Goal: Transaction & Acquisition: Purchase product/service

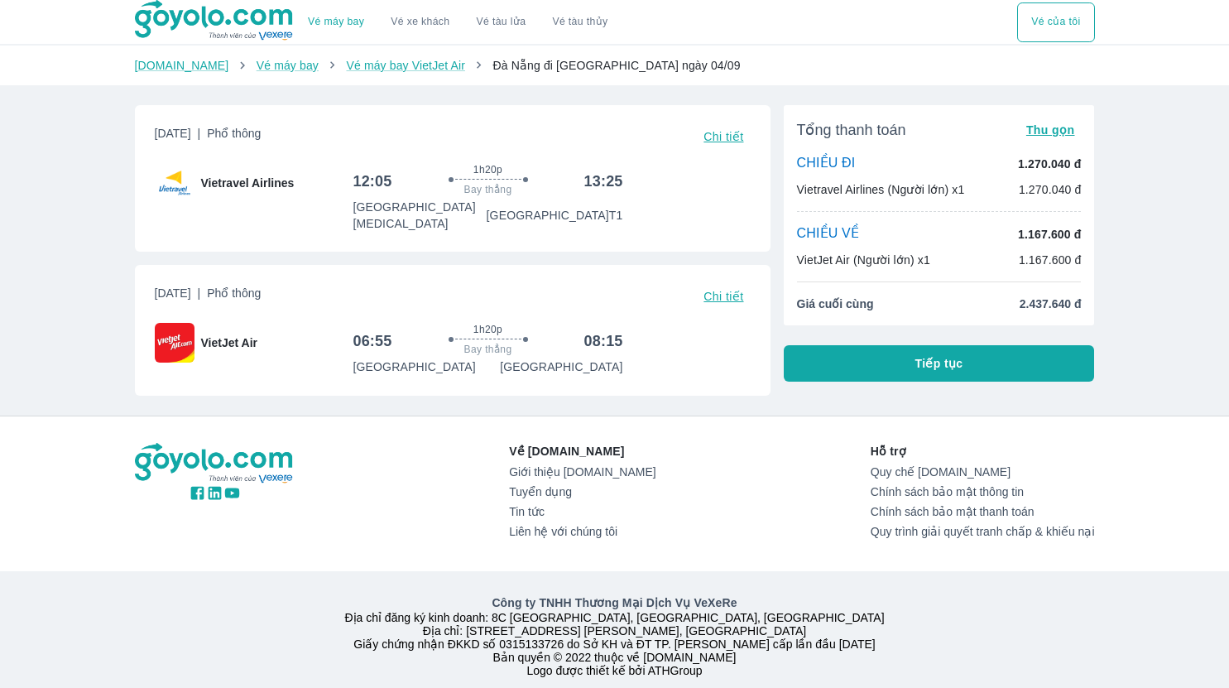
click at [851, 381] on button "Tiếp tục" at bounding box center [939, 363] width 311 height 36
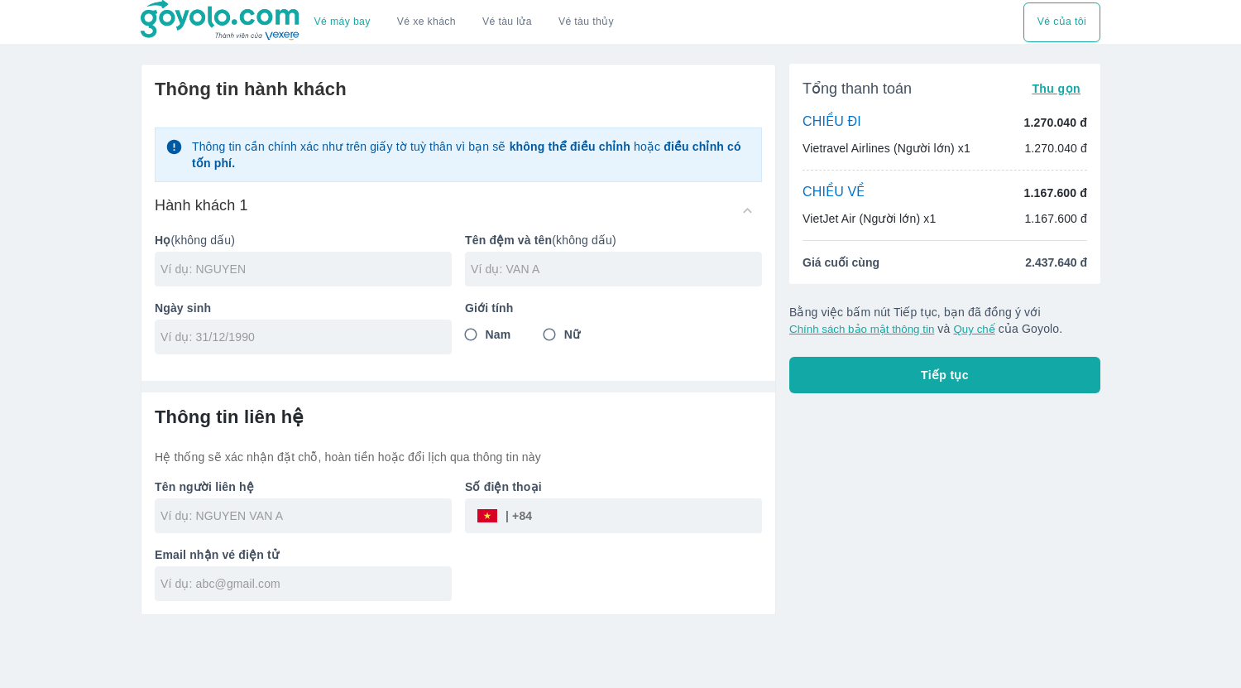
click at [227, 271] on input "text" at bounding box center [306, 269] width 291 height 17
type input "VAN"
click at [480, 269] on input "text" at bounding box center [616, 269] width 291 height 17
type input "THI [PERSON_NAME]"
click at [348, 337] on input "tel" at bounding box center [298, 336] width 275 height 17
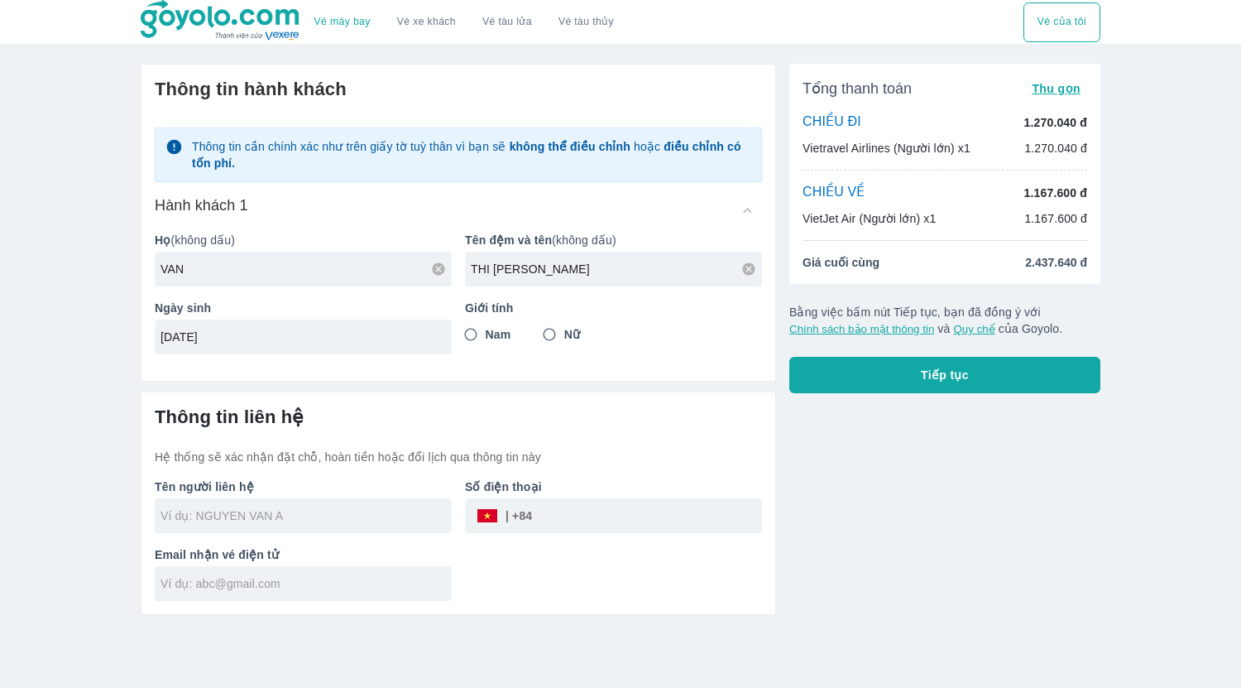
type input "[DATE]"
click at [565, 332] on span "Nữ" at bounding box center [572, 334] width 16 height 17
click at [564, 332] on input "Nữ" at bounding box center [550, 334] width 30 height 30
radio input "true"
click at [247, 505] on div at bounding box center [303, 515] width 297 height 35
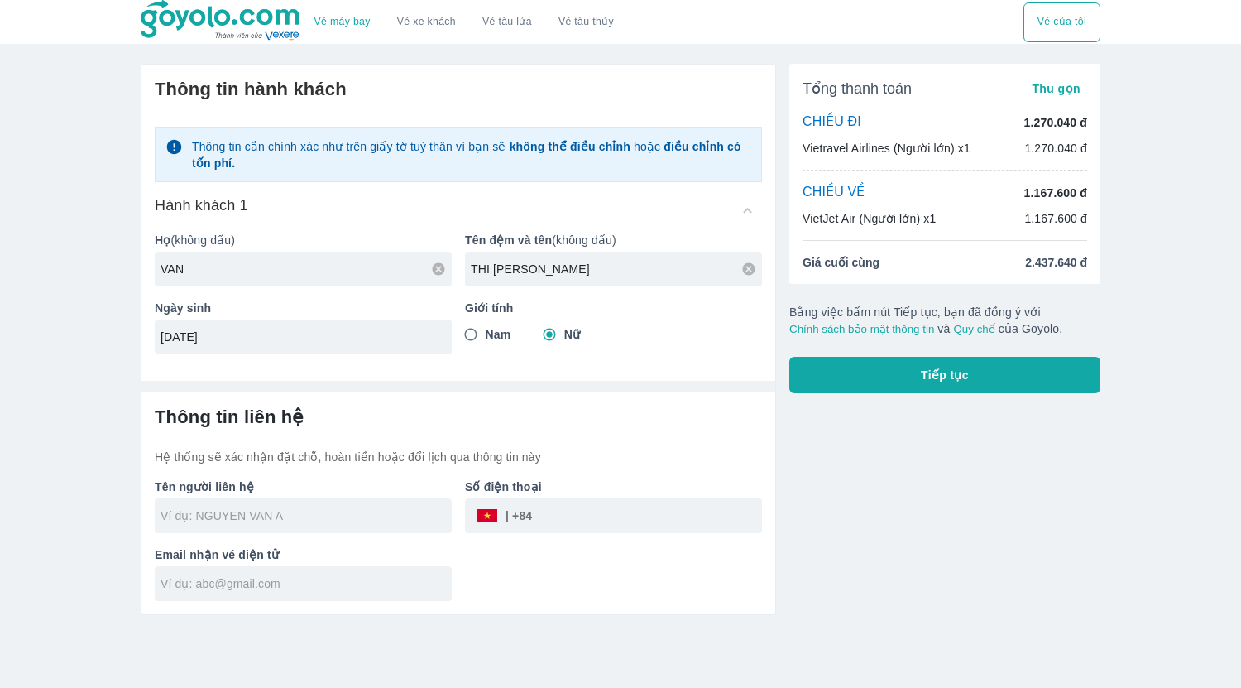
type input "VAN [PERSON_NAME]"
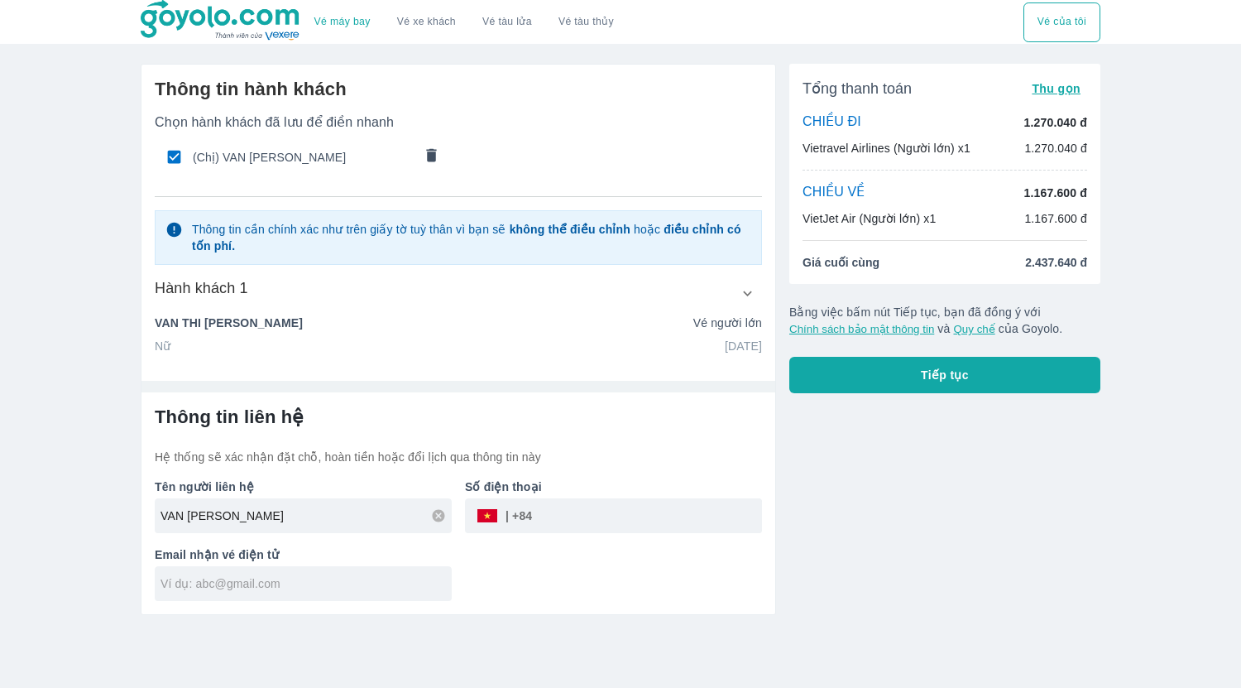
click at [573, 509] on input "tel" at bounding box center [647, 516] width 230 height 40
type input "0856734487"
type input "VY VAN"
type input "[EMAIL_ADDRESS][DOMAIN_NAME]"
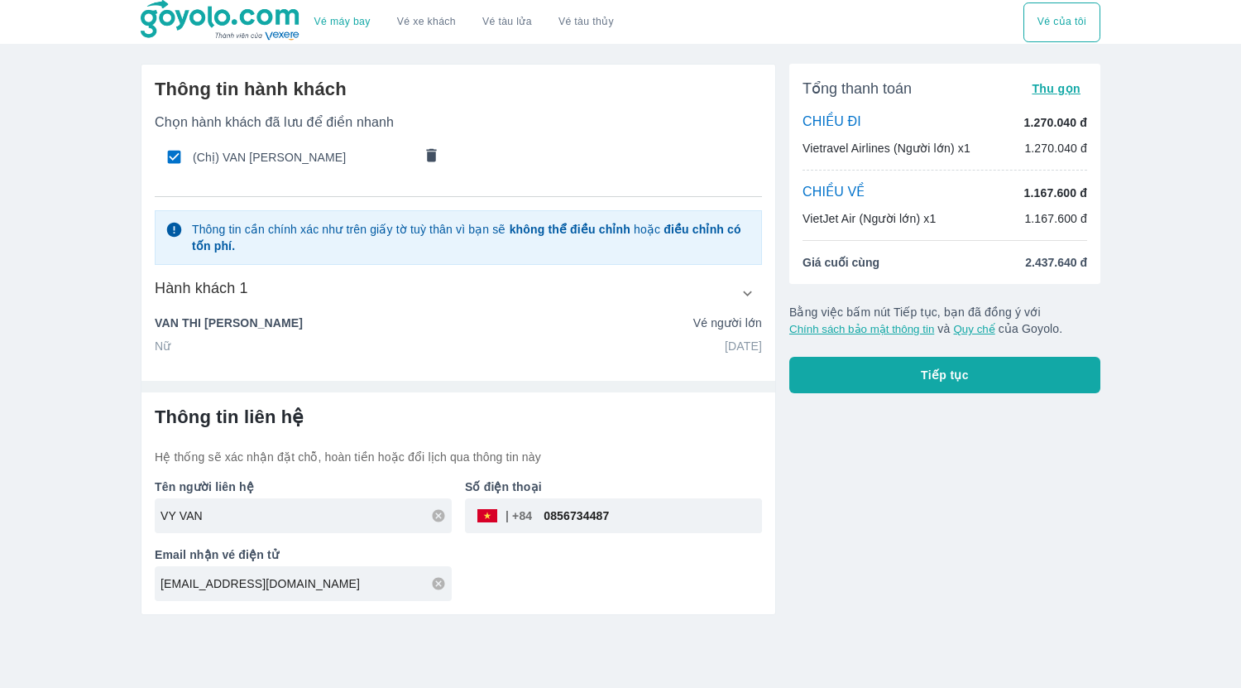
drag, startPoint x: 211, startPoint y: 516, endPoint x: 62, endPoint y: 520, distance: 149.0
click at [62, 520] on div "Vé máy bay Vé xe khách Vé tàu lửa Vé tàu thủy Vé của tôi Thông tin hành khách C…" at bounding box center [620, 344] width 1241 height 688
click at [206, 526] on div "VY VAN" at bounding box center [303, 515] width 297 height 35
type input "VAN [PERSON_NAME]"
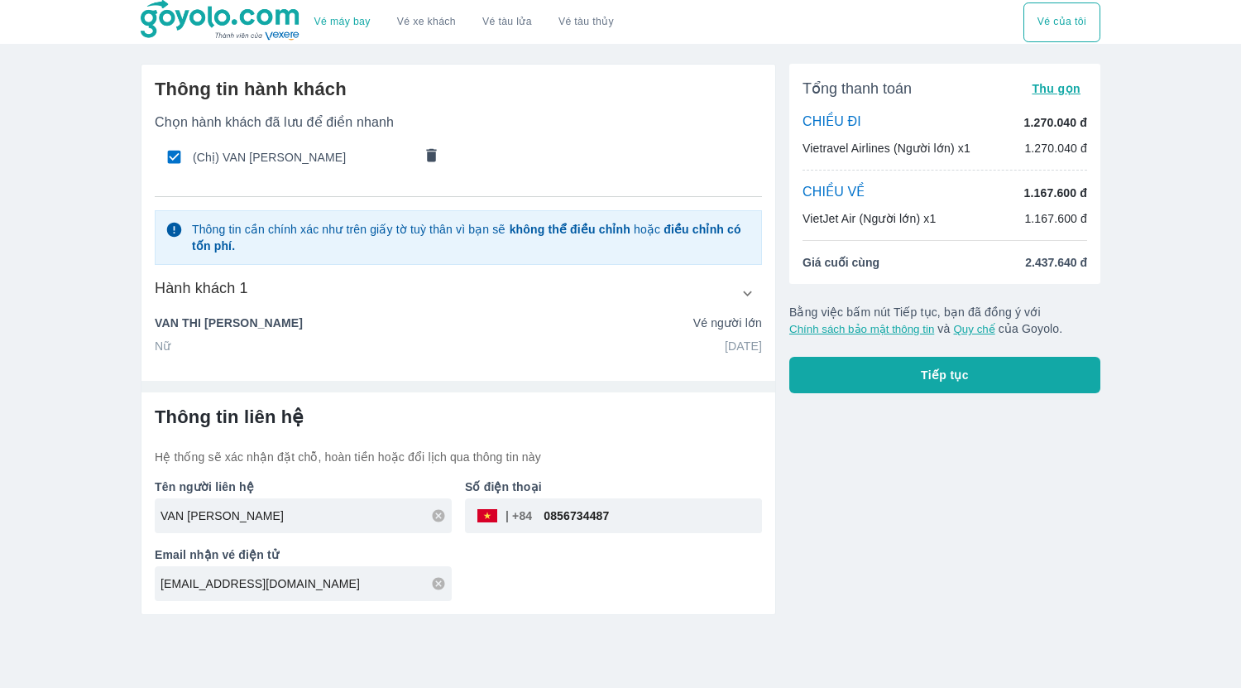
click at [989, 391] on button "Tiếp tục" at bounding box center [944, 375] width 311 height 36
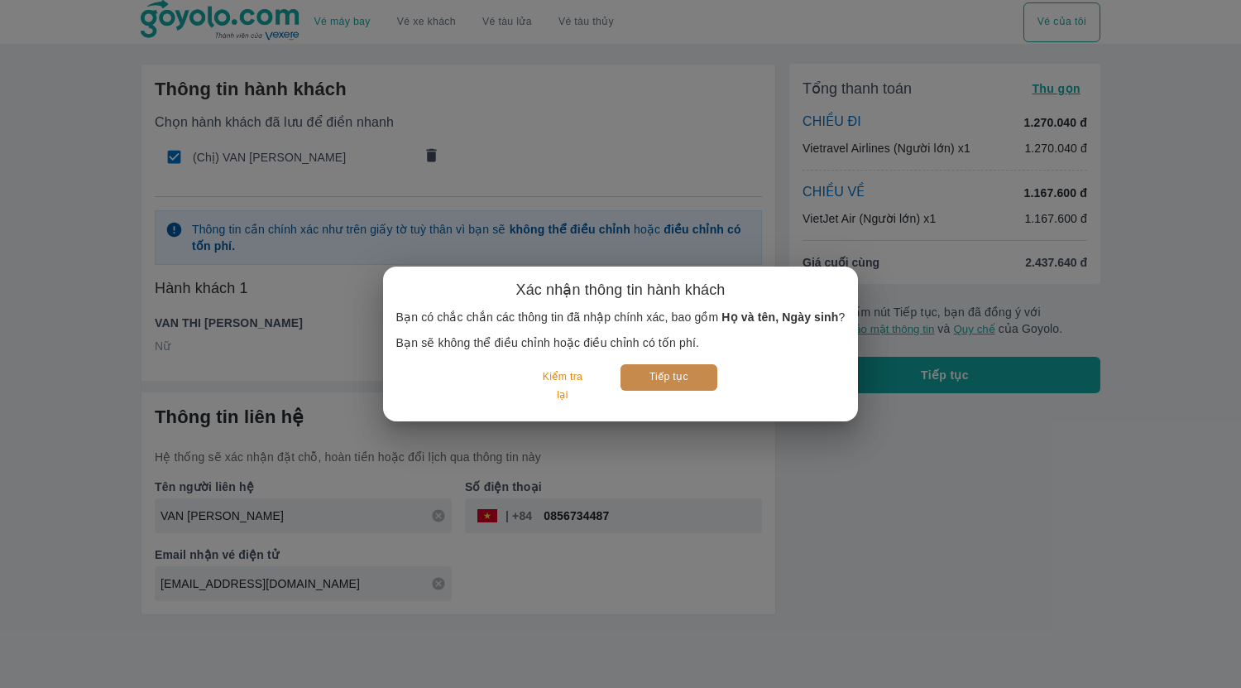
click at [656, 376] on button "Tiếp tục" at bounding box center [669, 377] width 97 height 26
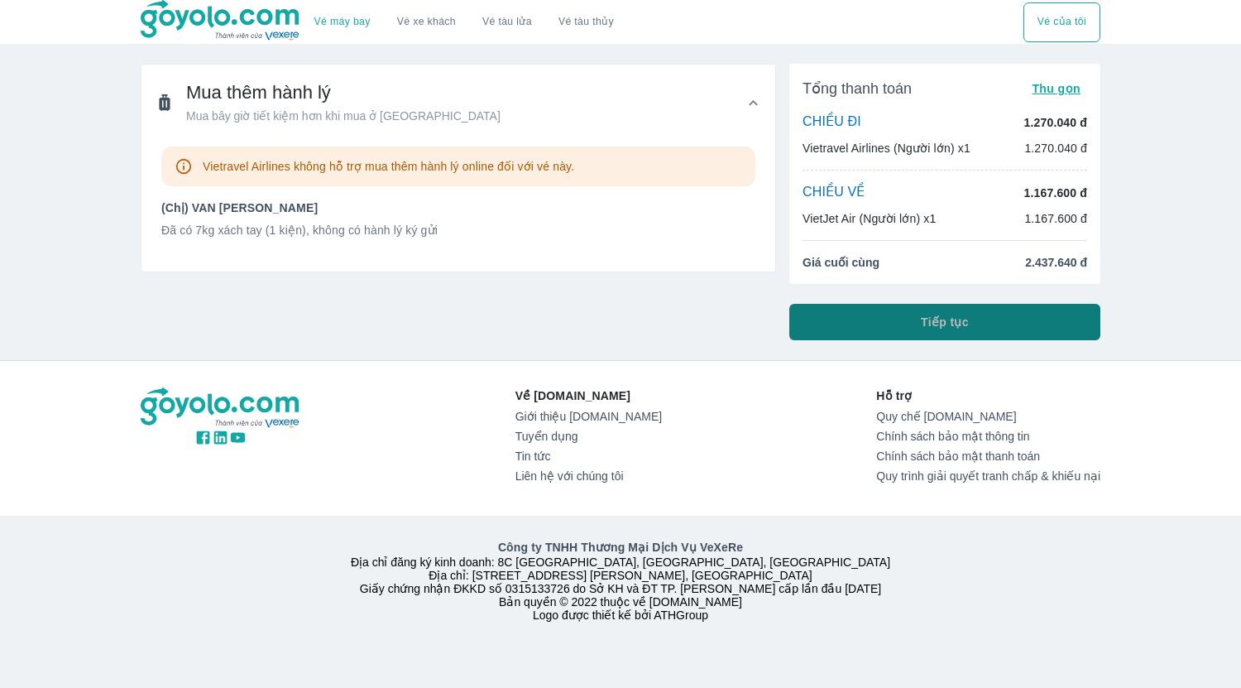
click at [930, 319] on span "Tiếp tục" at bounding box center [945, 322] width 48 height 17
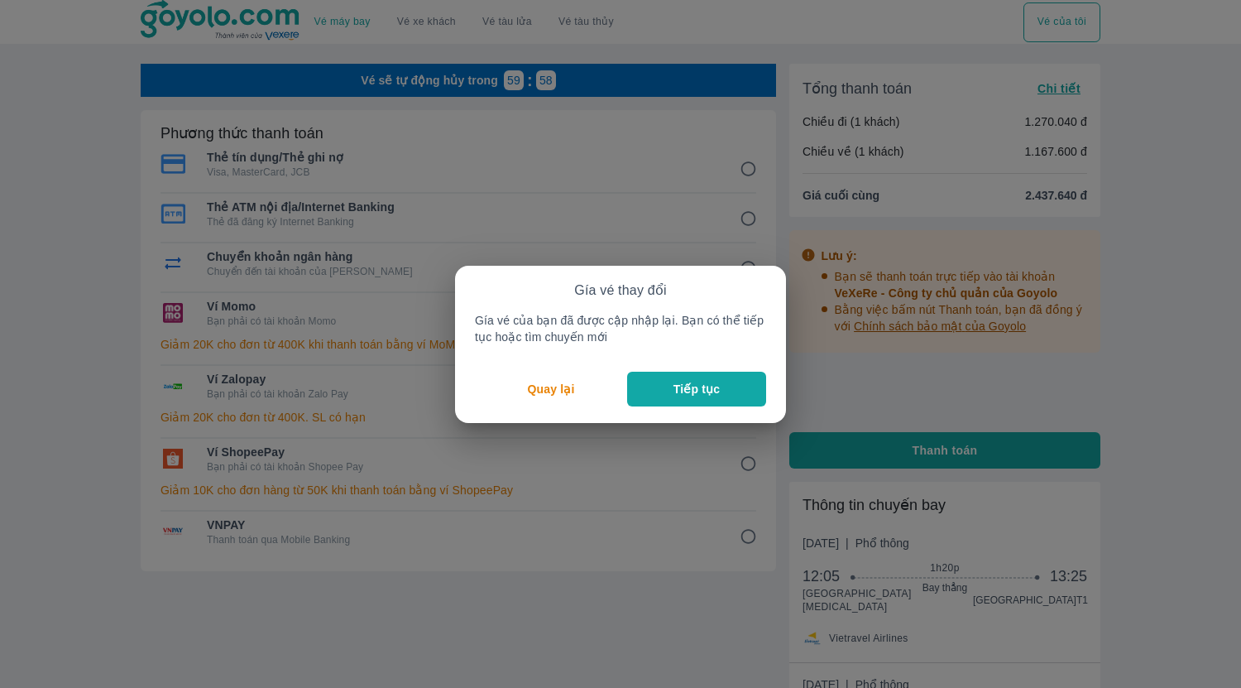
click at [668, 390] on button "Tiếp tục" at bounding box center [696, 389] width 139 height 35
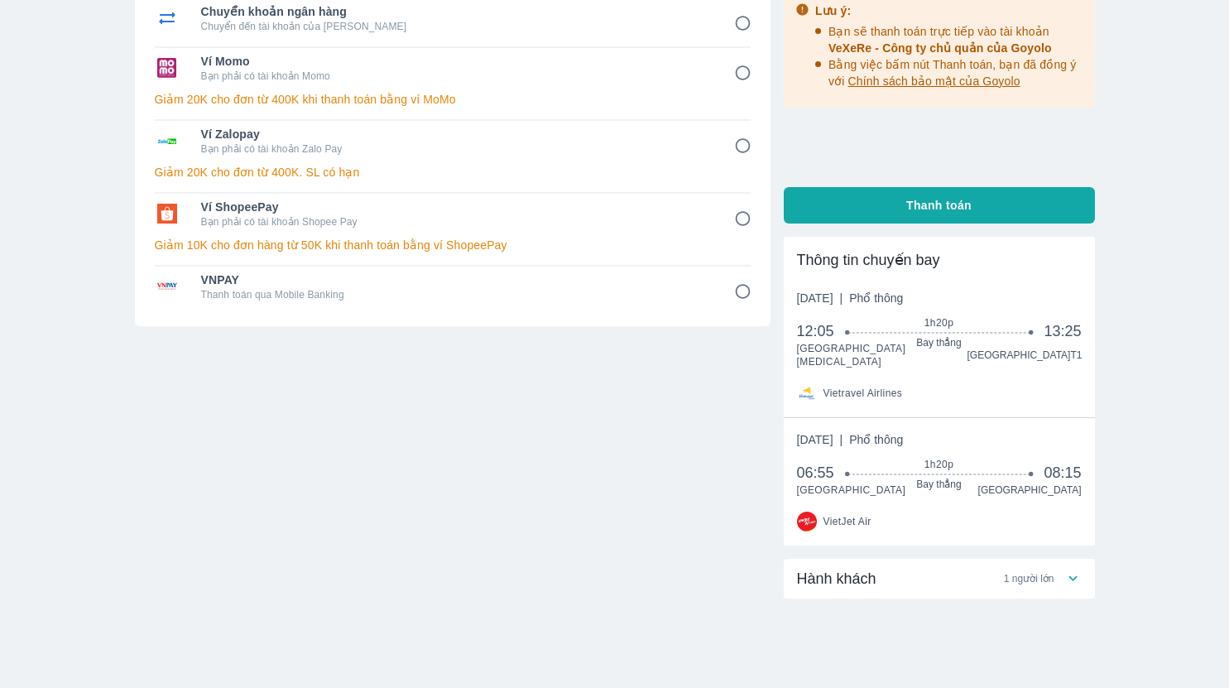
scroll to position [248, 0]
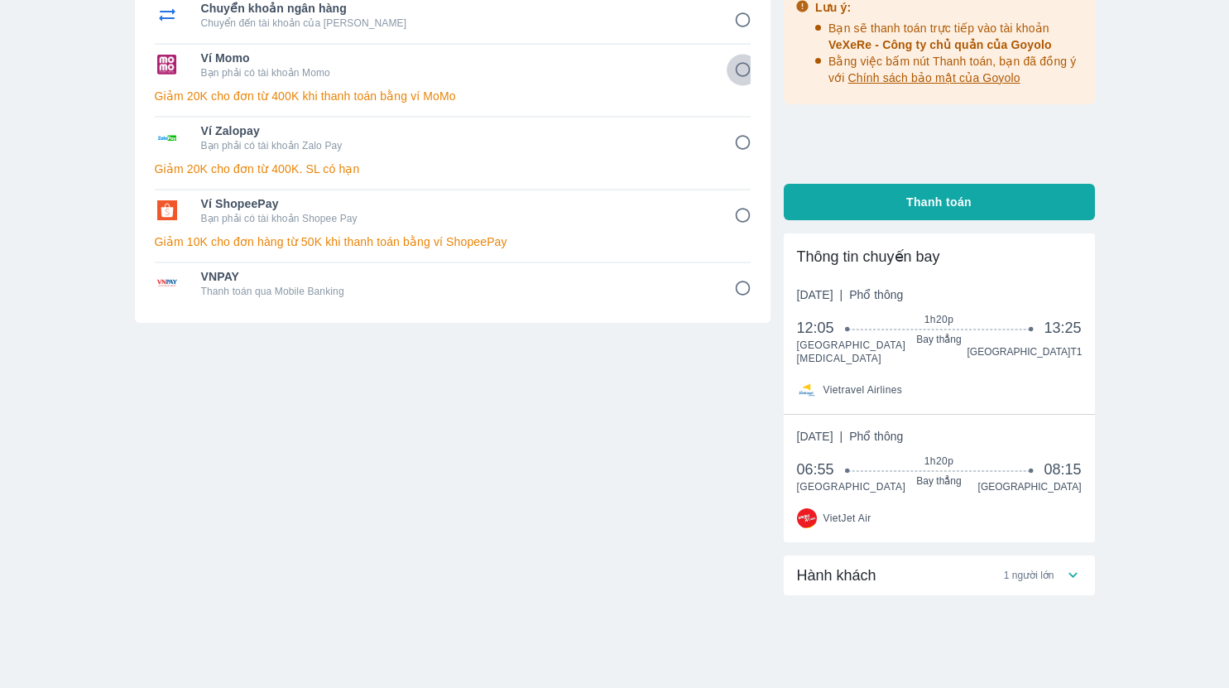
click at [735, 72] on input "4" at bounding box center [742, 70] width 32 height 32
radio input "false"
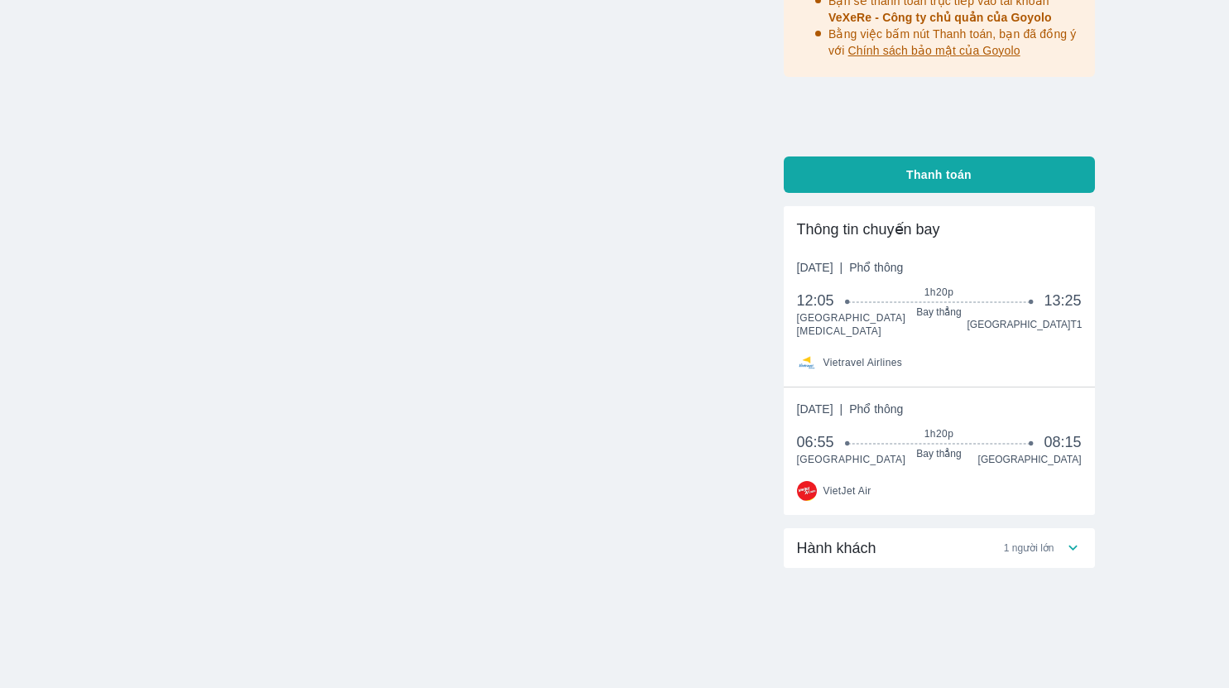
scroll to position [289, 0]
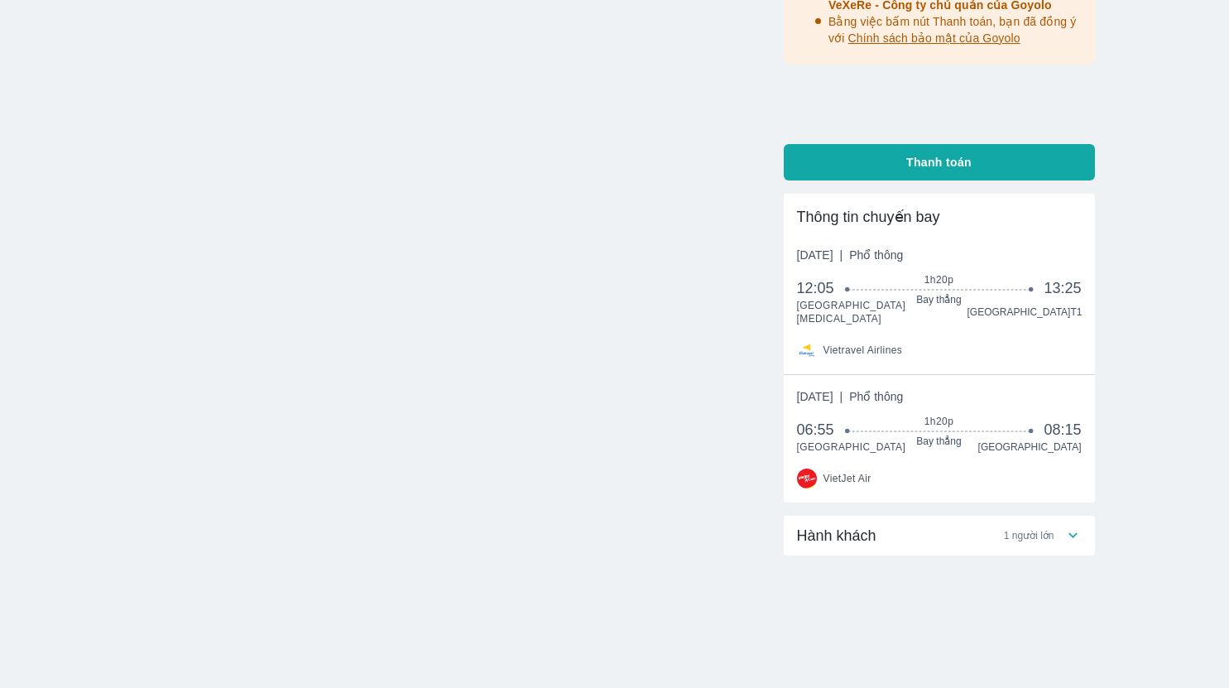
click at [1000, 534] on div "Hành khách 1 người lớn" at bounding box center [930, 535] width 267 height 20
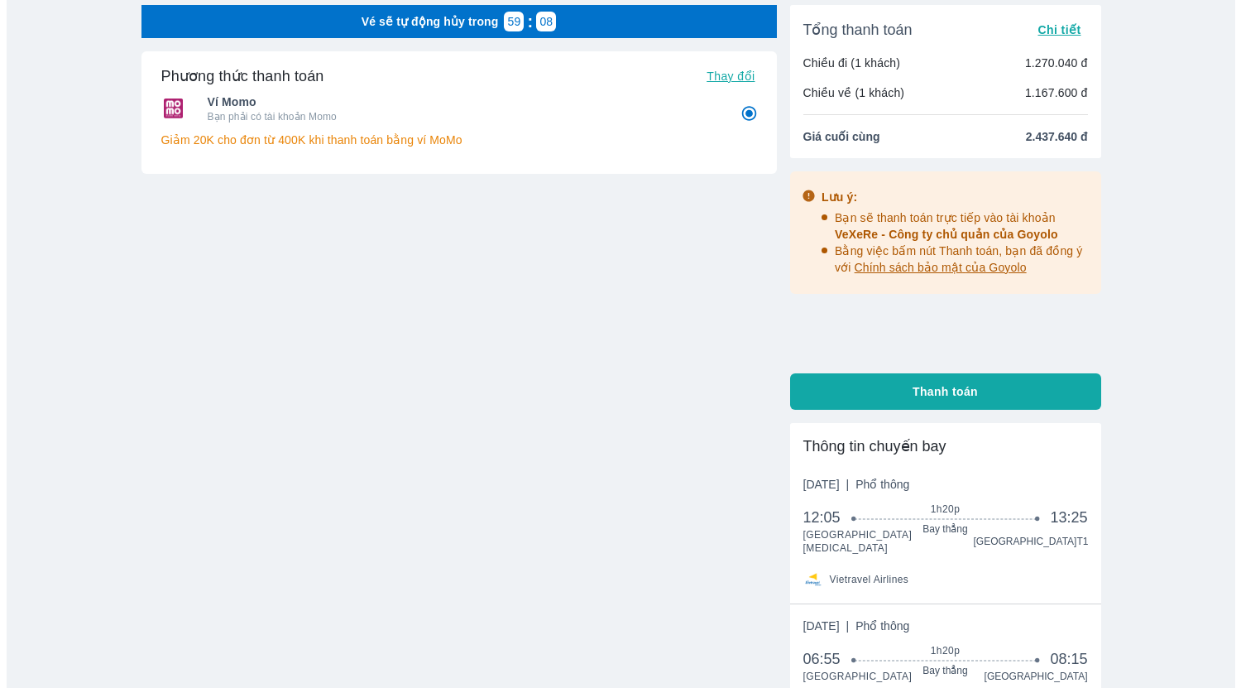
scroll to position [0, 0]
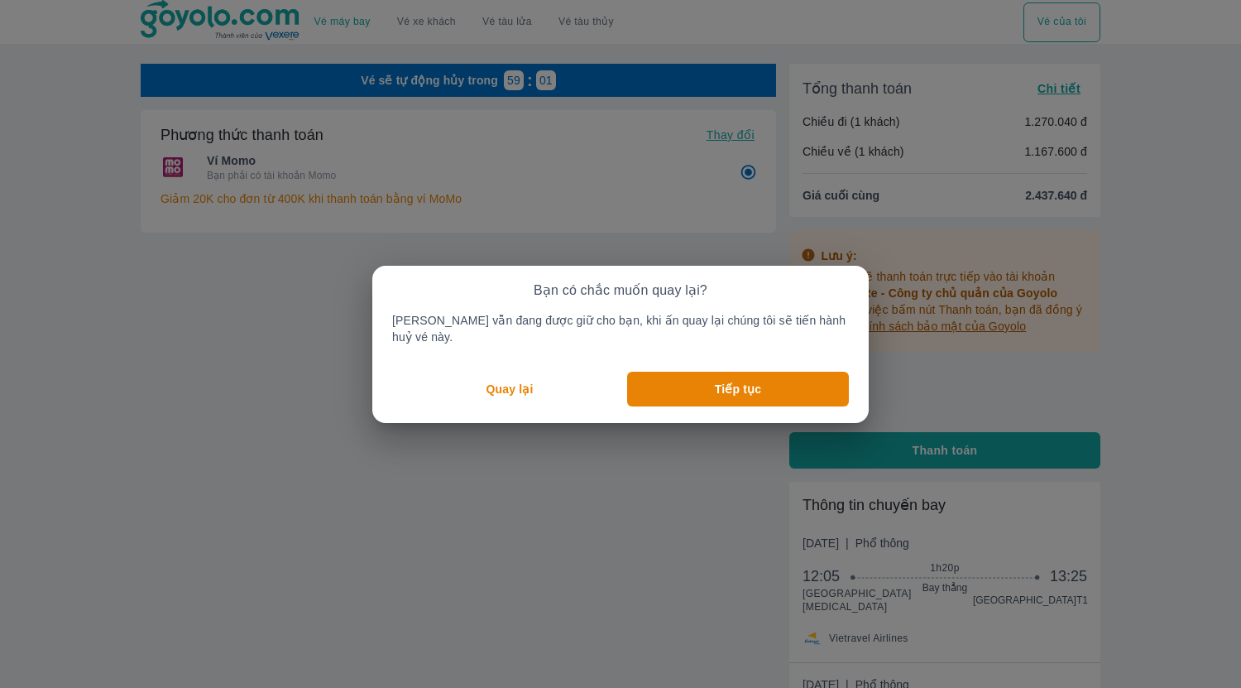
click at [515, 381] on p "Quay lại" at bounding box center [510, 389] width 47 height 17
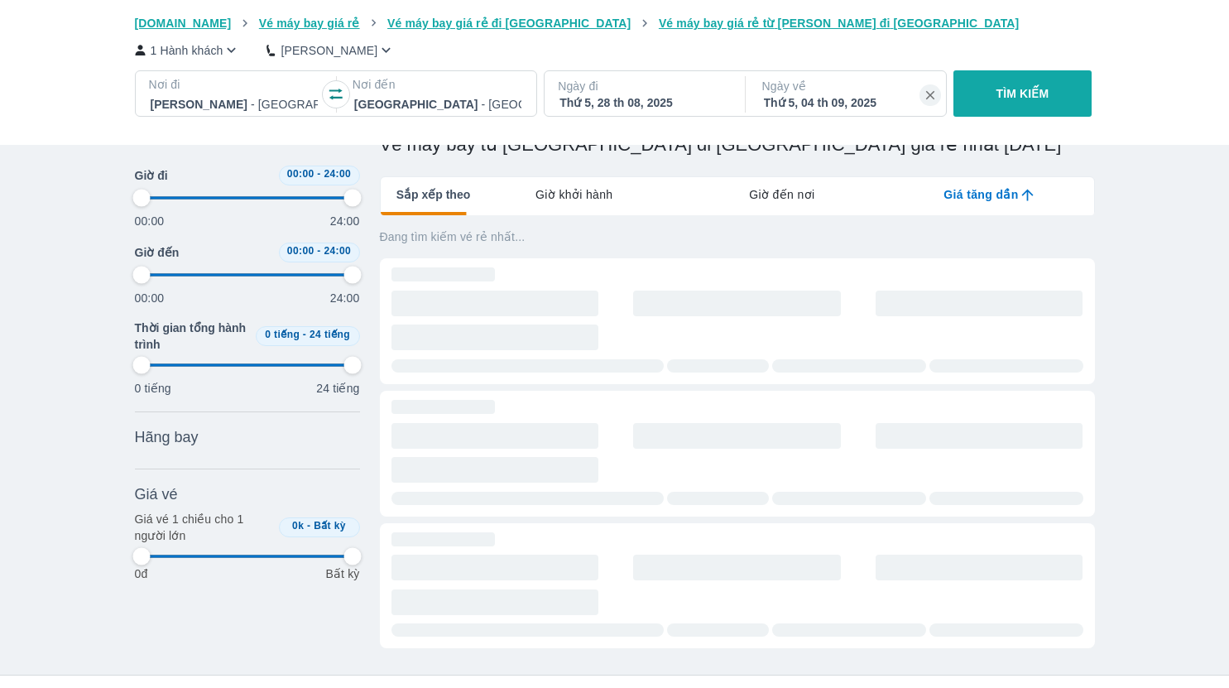
scroll to position [10, 0]
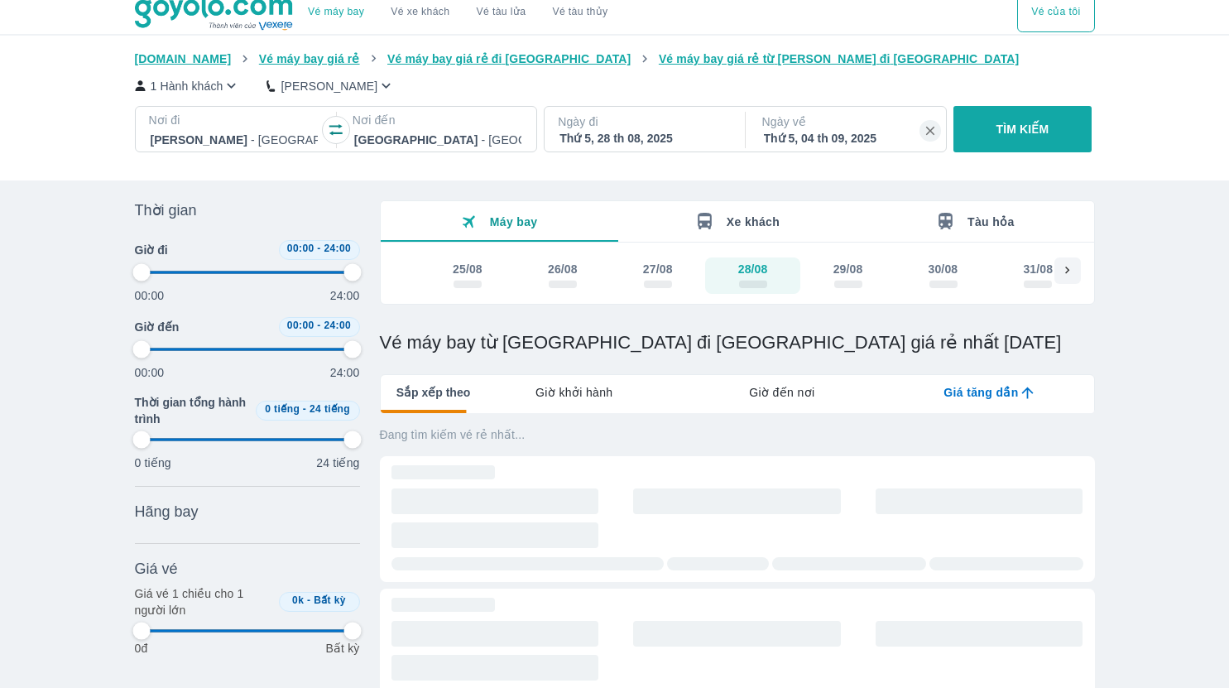
type input "97.9166666666667"
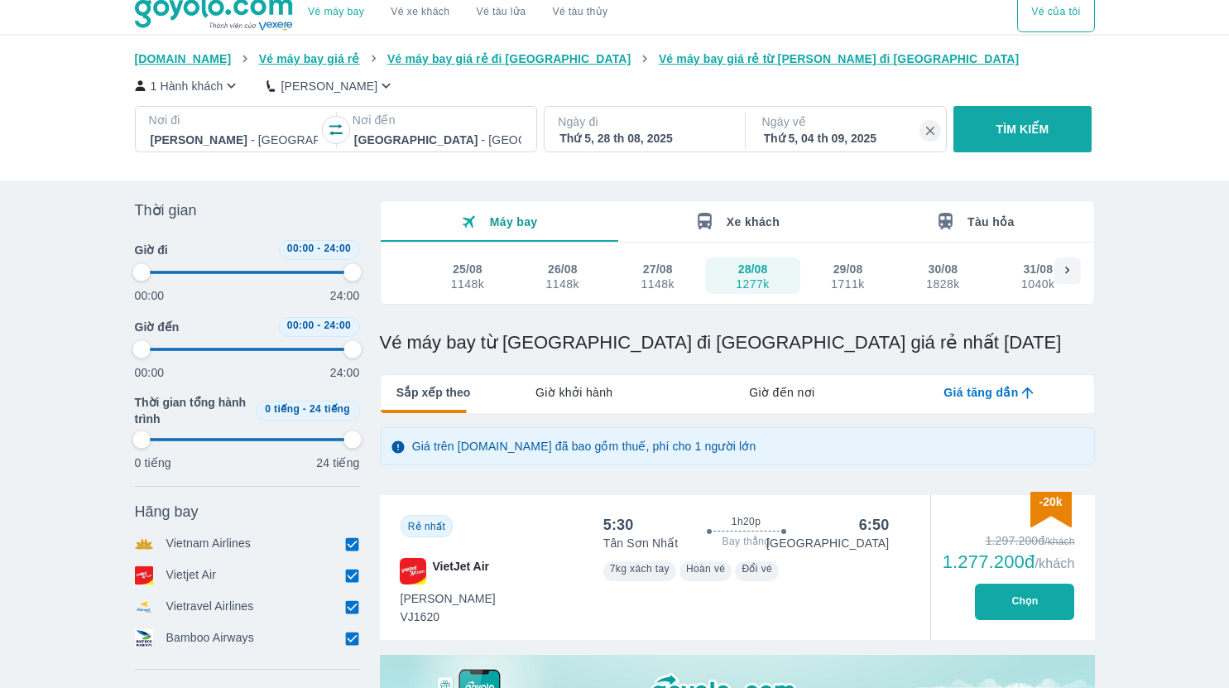
scroll to position [0, 0]
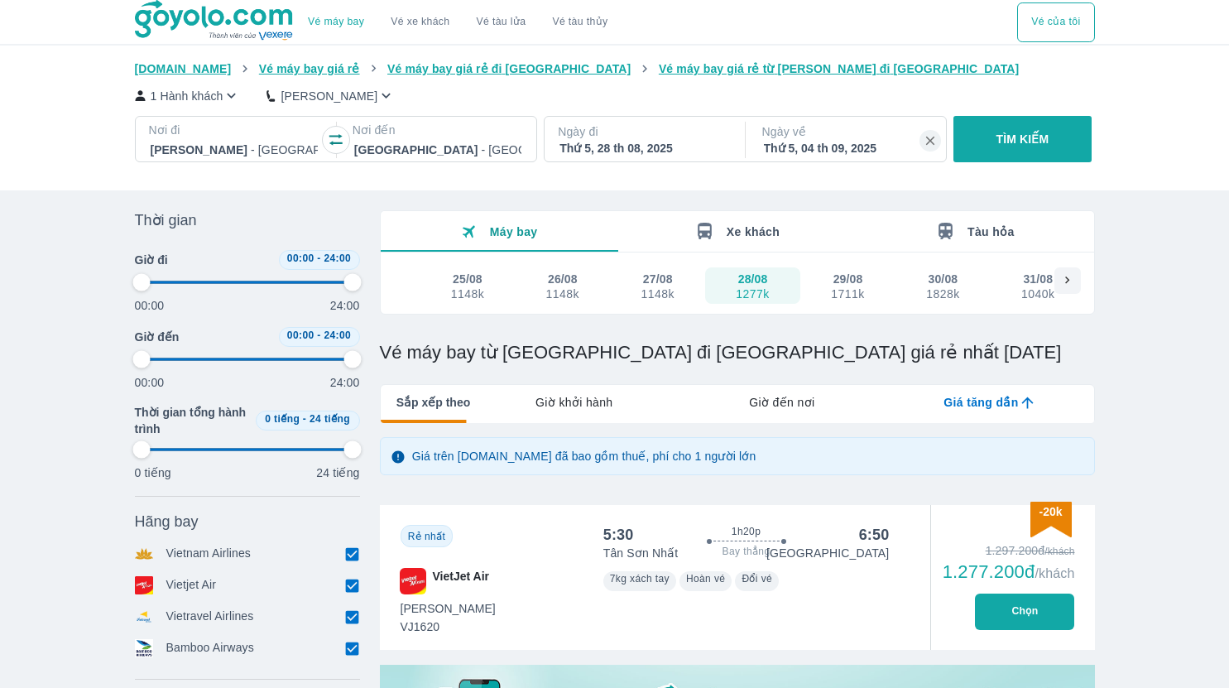
type input "97.9166666666667"
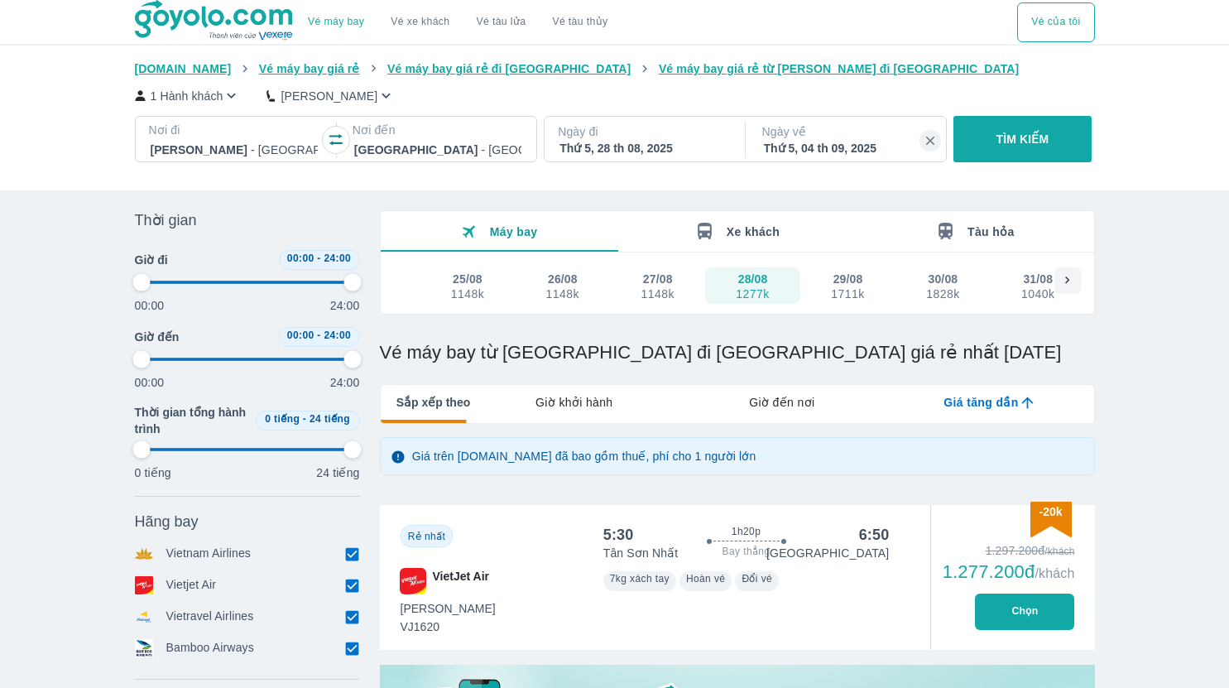
type input "97.9166666666667"
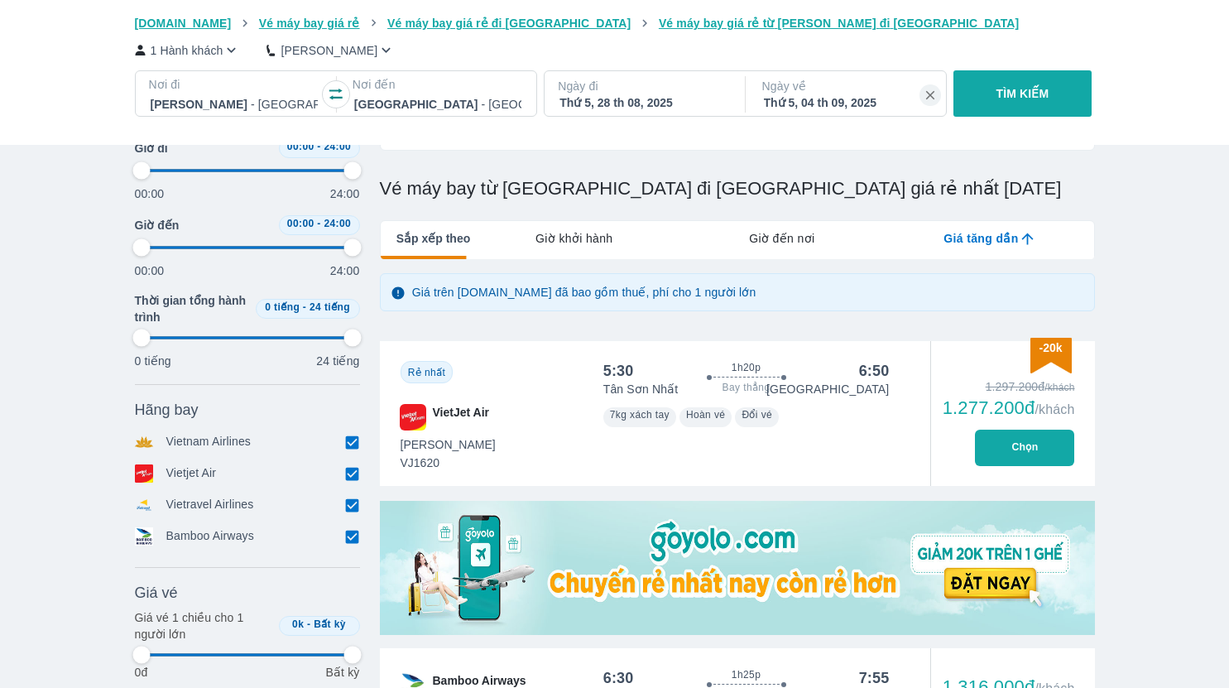
scroll to position [165, 0]
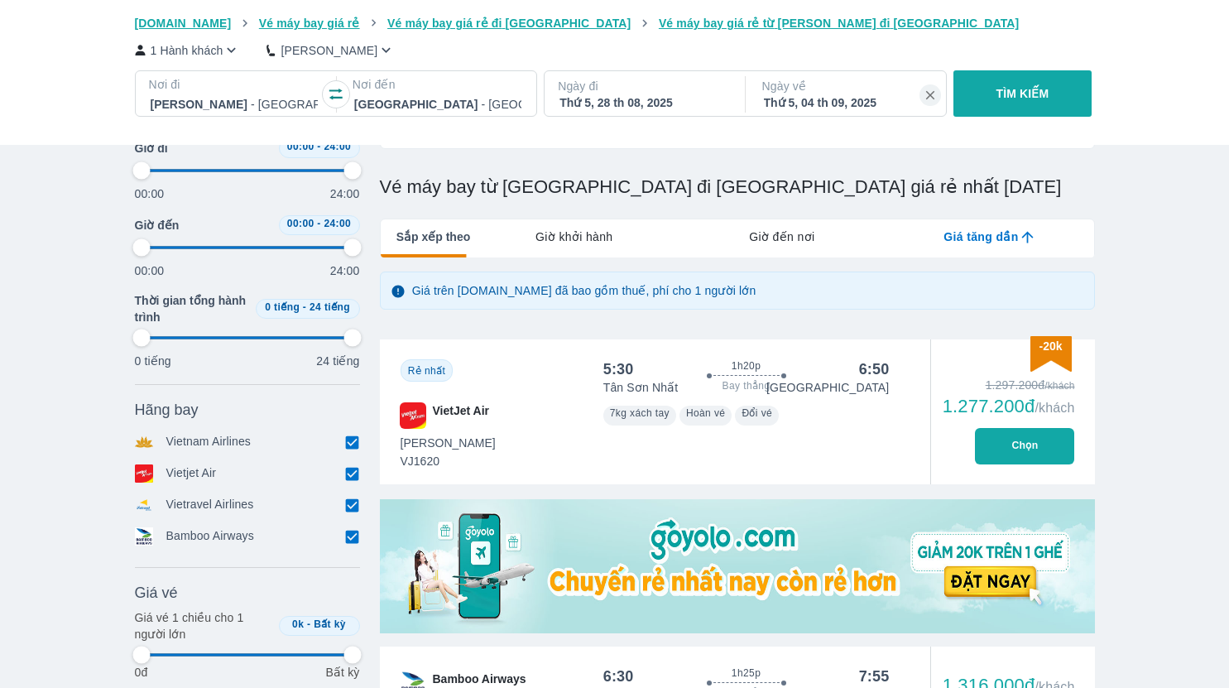
type input "97.9166666666667"
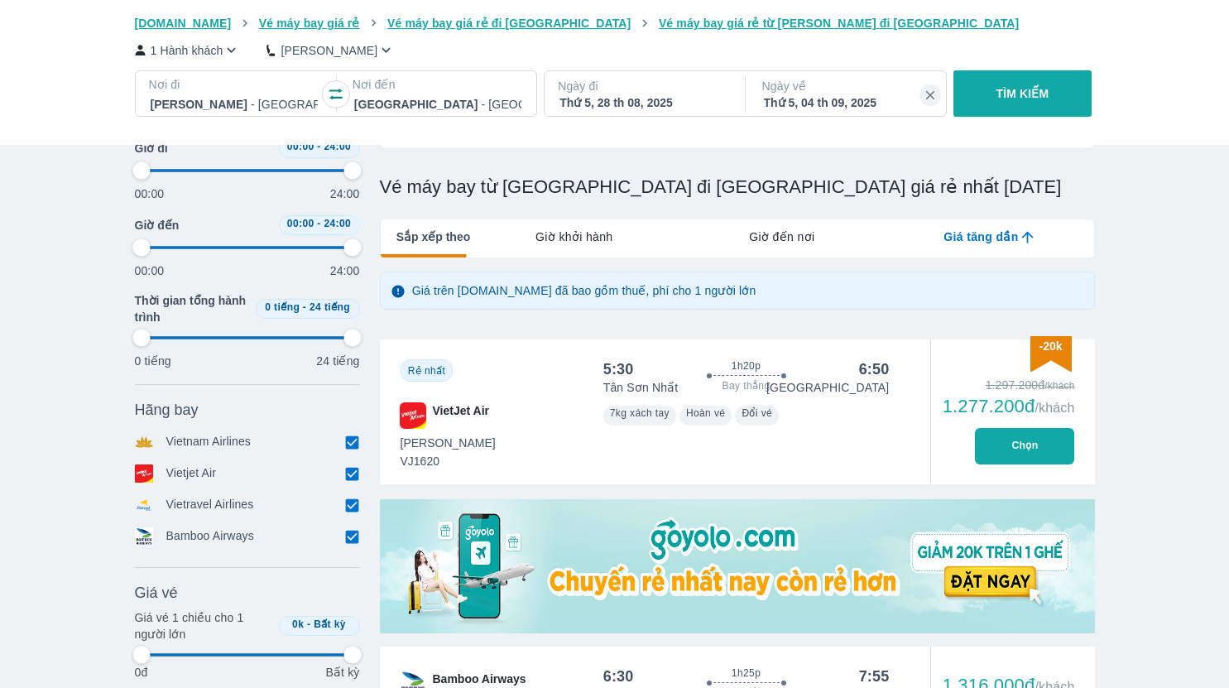
type input "97.9166666666667"
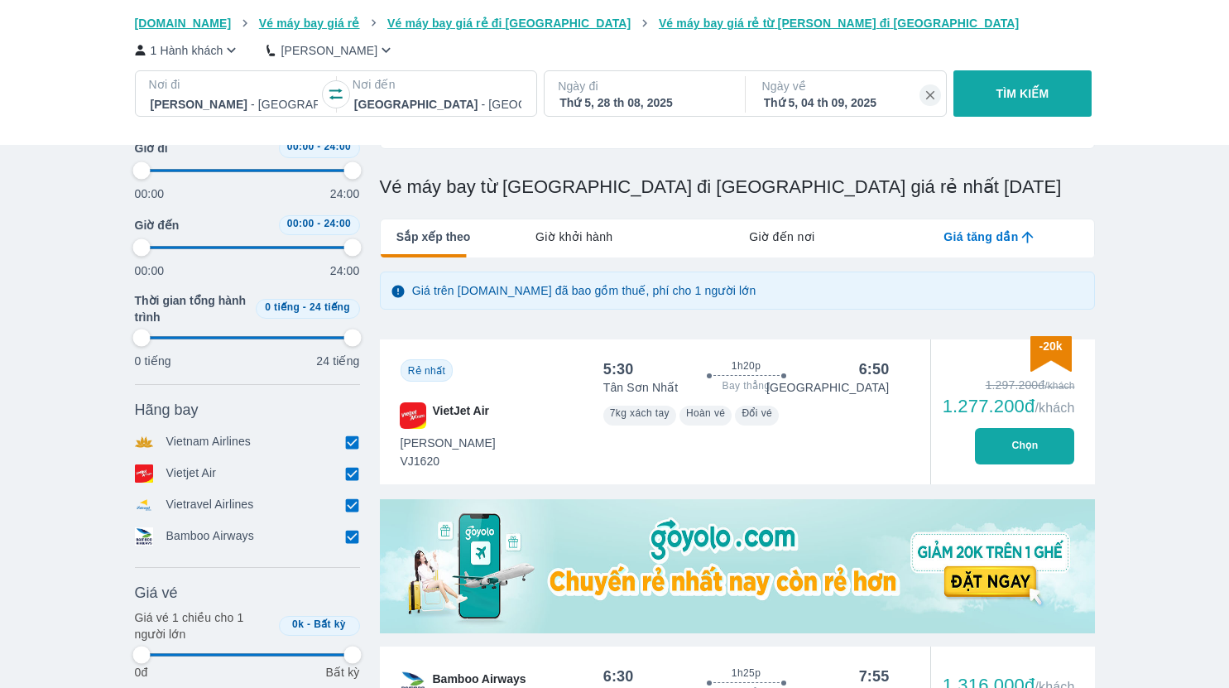
type input "97.9166666666667"
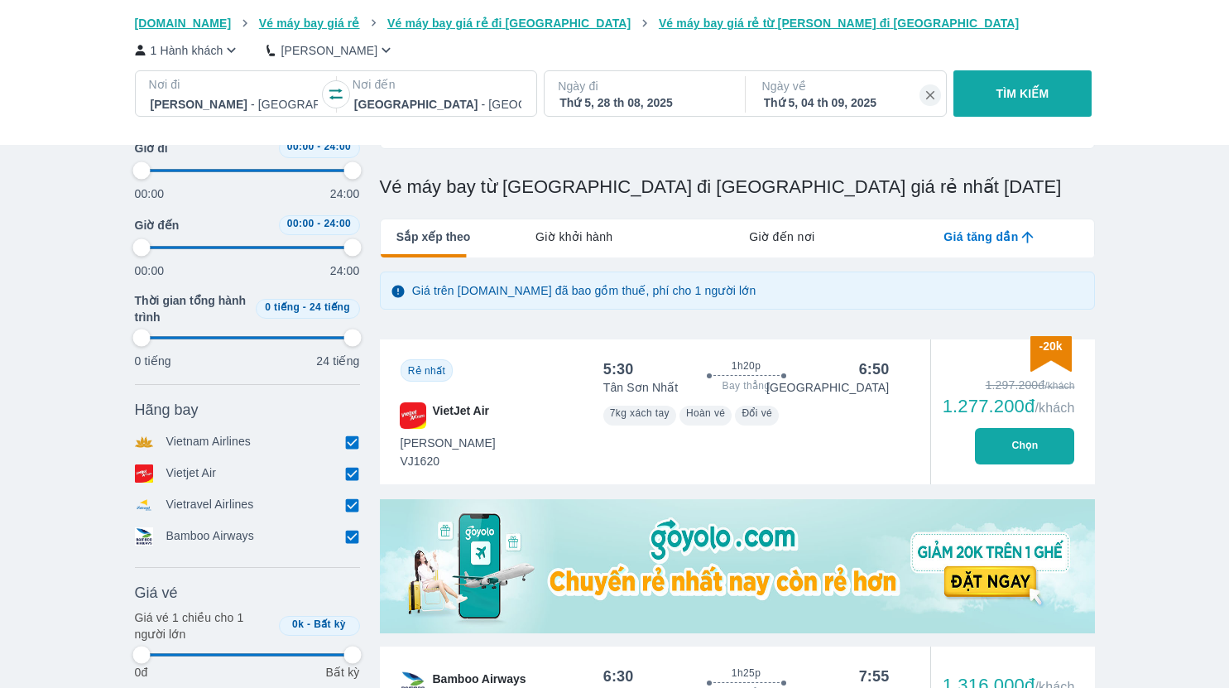
type input "97.9166666666667"
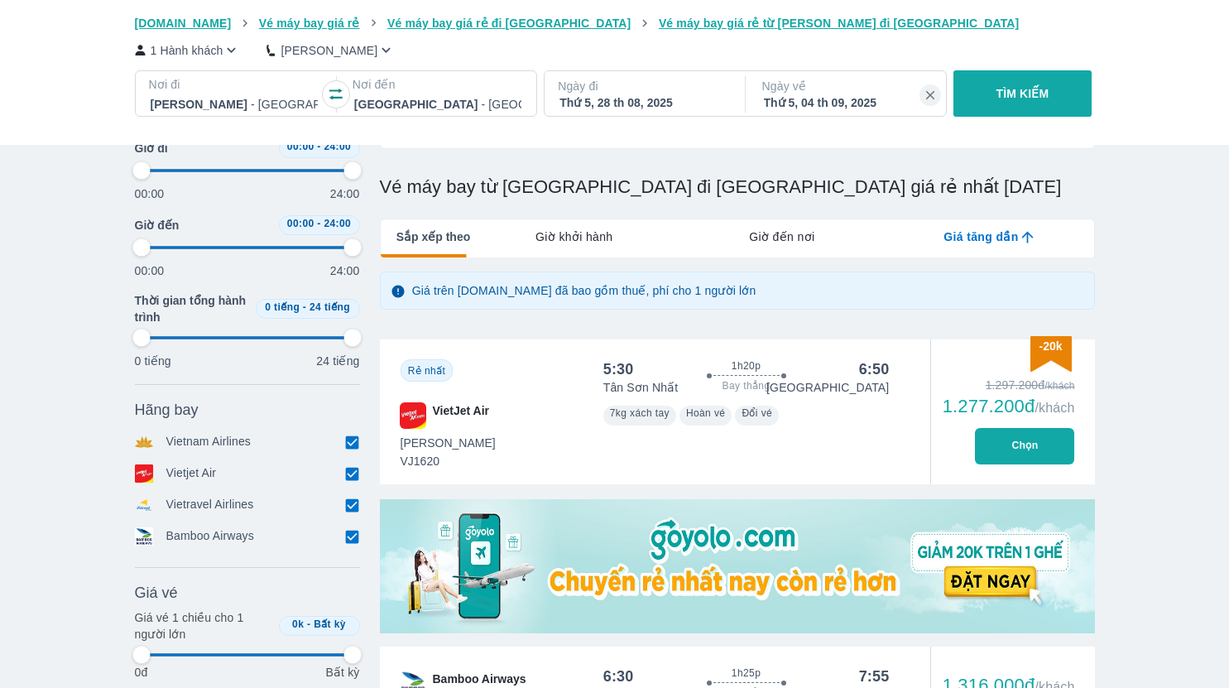
type input "97.9166666666667"
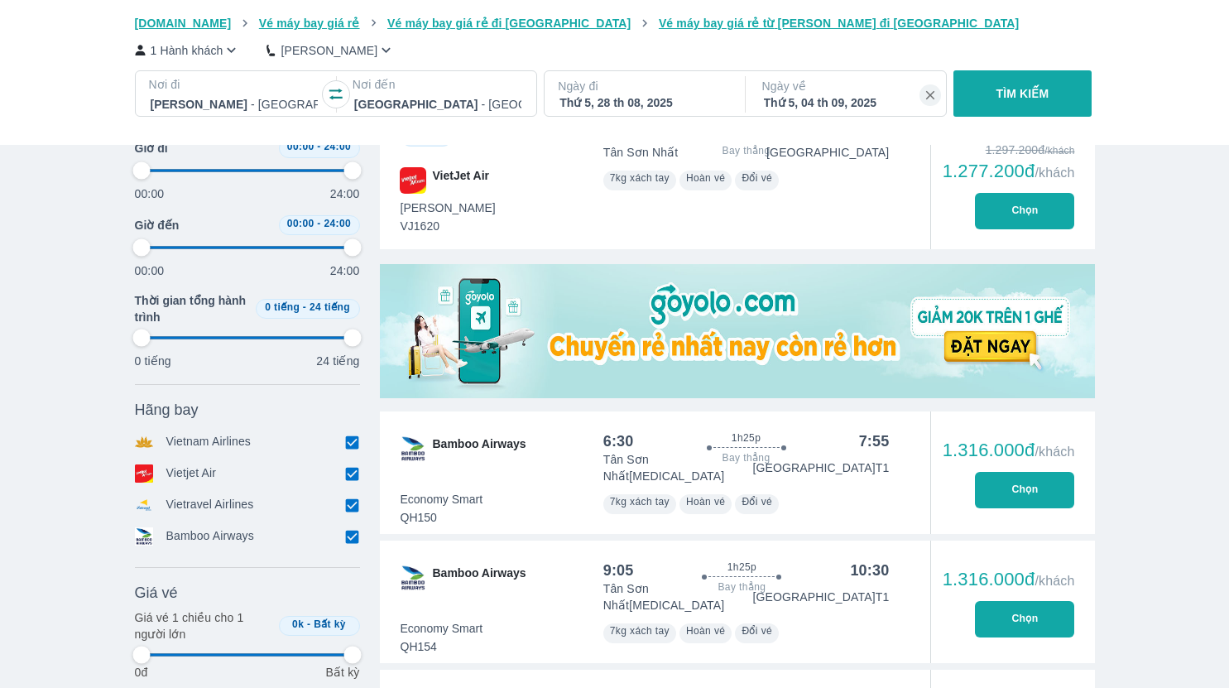
scroll to position [414, 0]
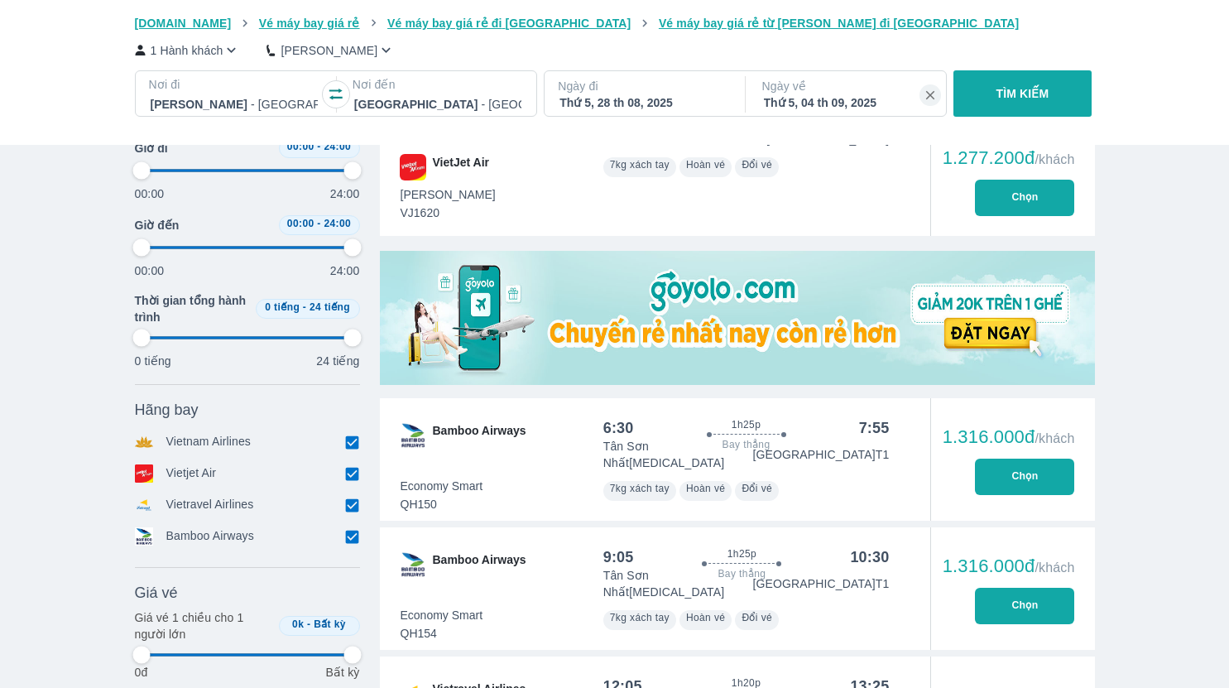
type input "97.9166666666667"
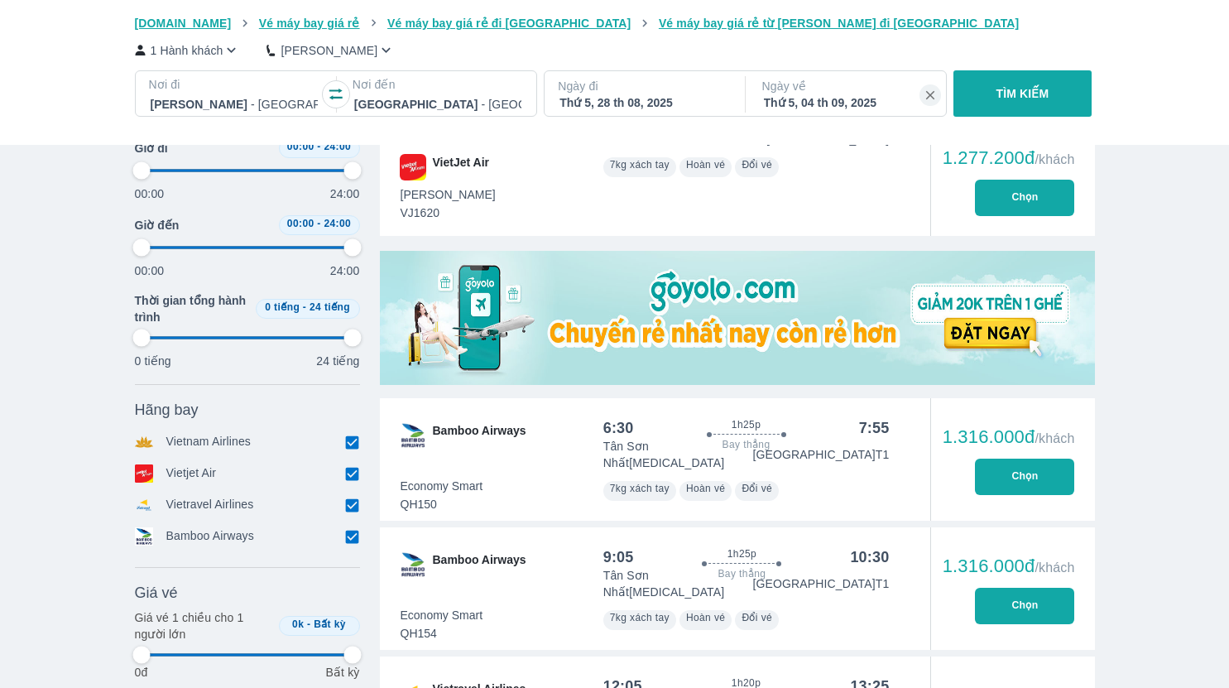
type input "97.9166666666667"
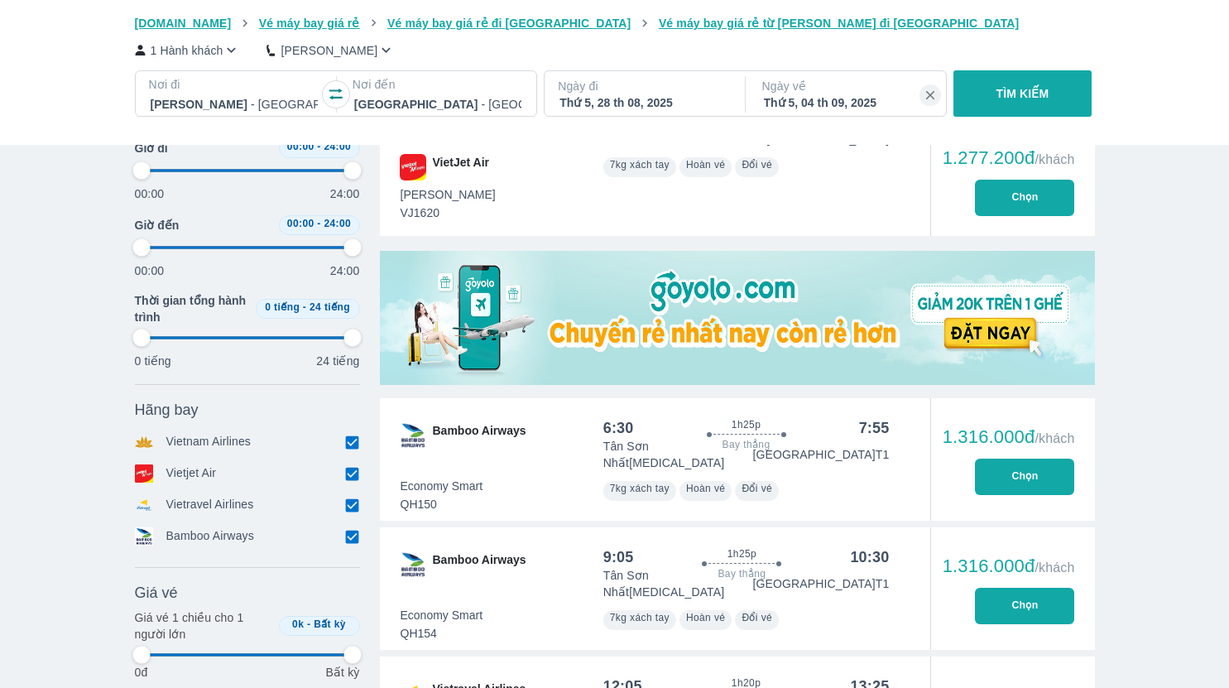
type input "97.9166666666667"
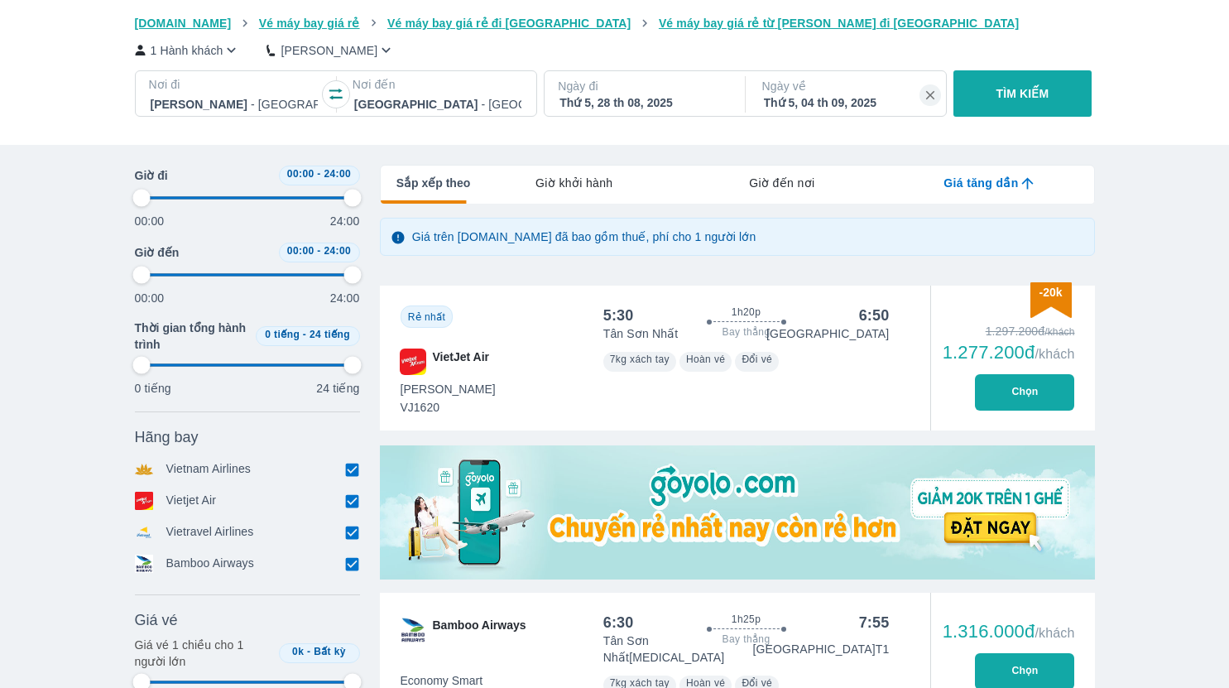
scroll to position [165, 0]
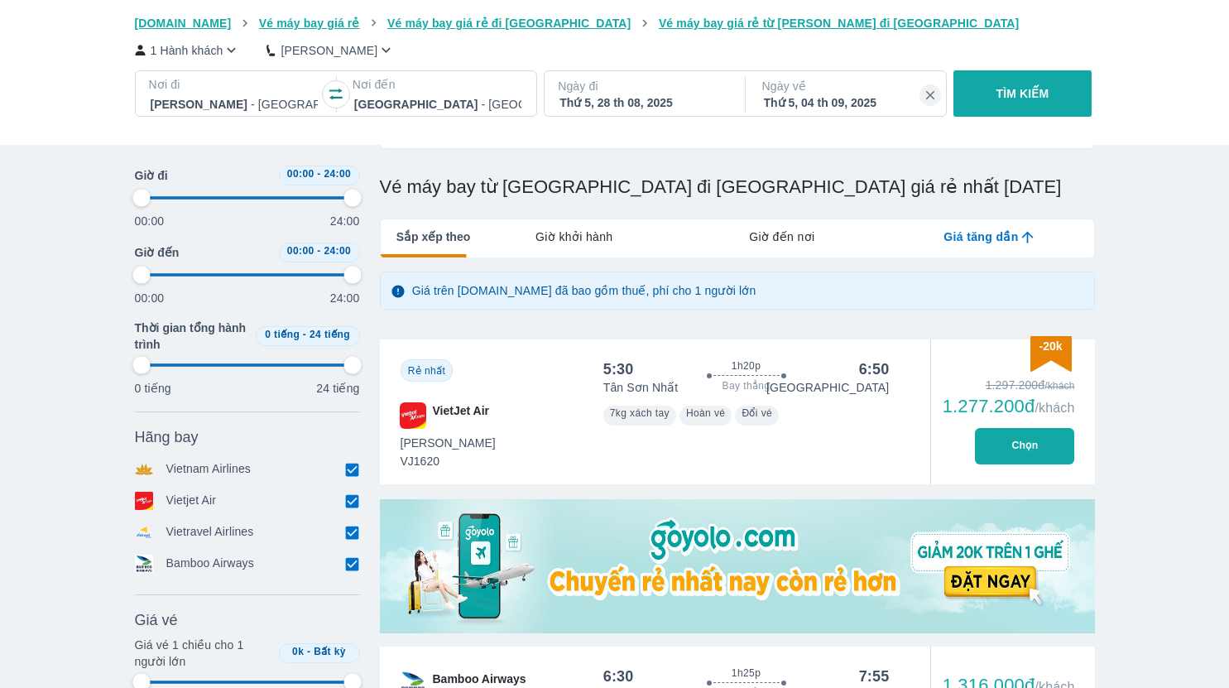
type input "97.9166666666667"
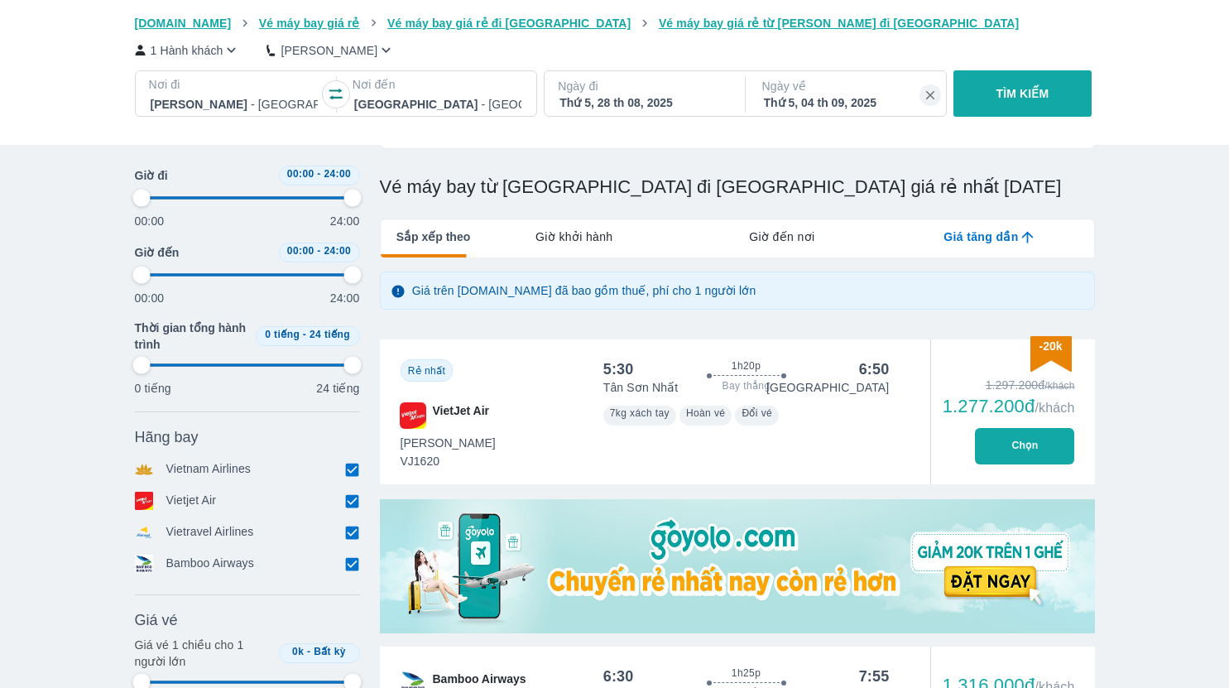
type input "97.9166666666667"
click at [1024, 102] on p "TÌM KIẾM" at bounding box center [1022, 93] width 53 height 17
type input "97.9166666666667"
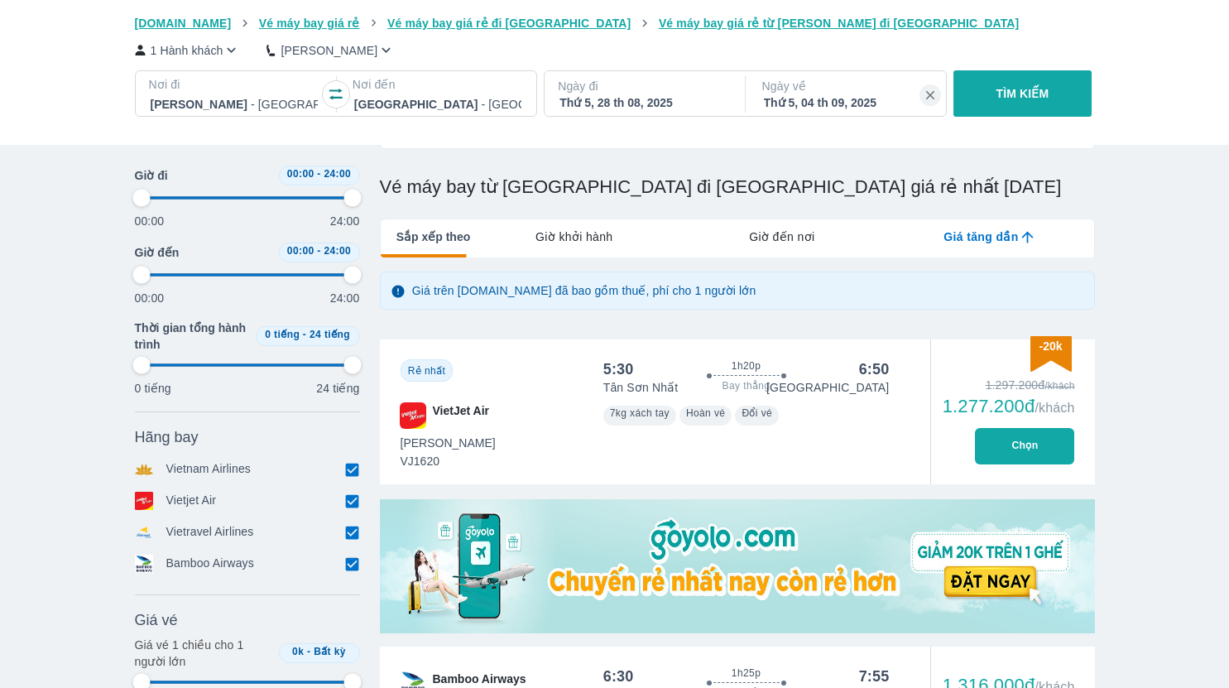
type input "97.9166666666667"
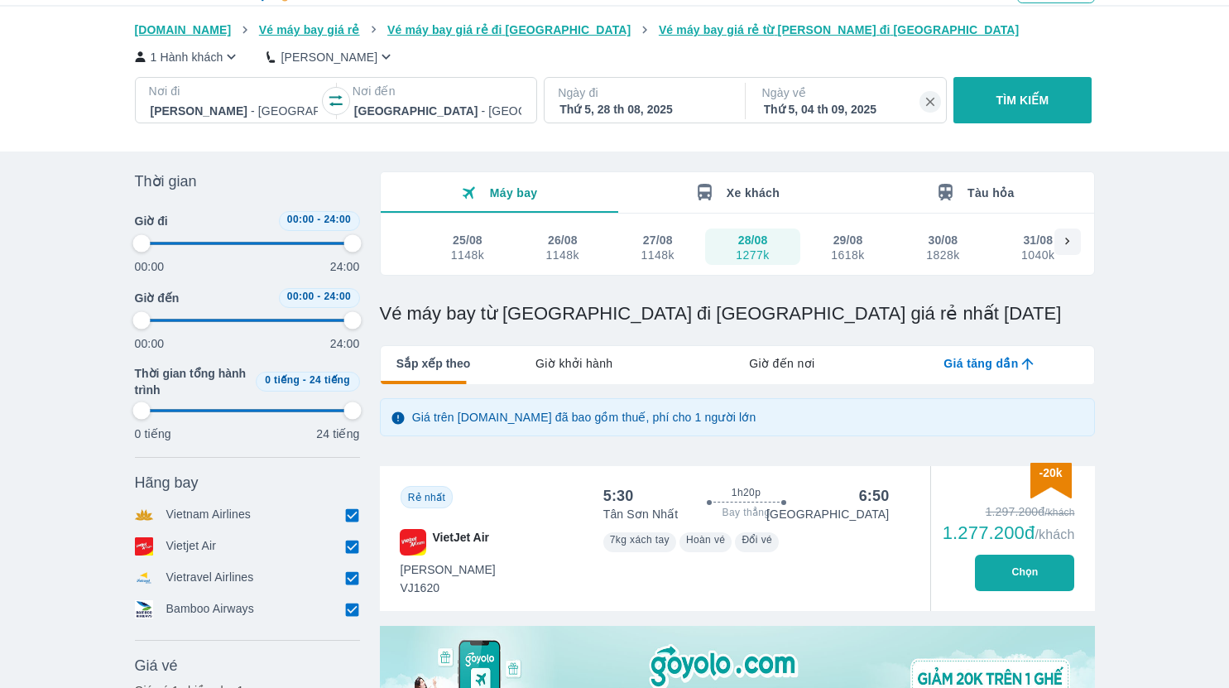
type input "97.9166666666667"
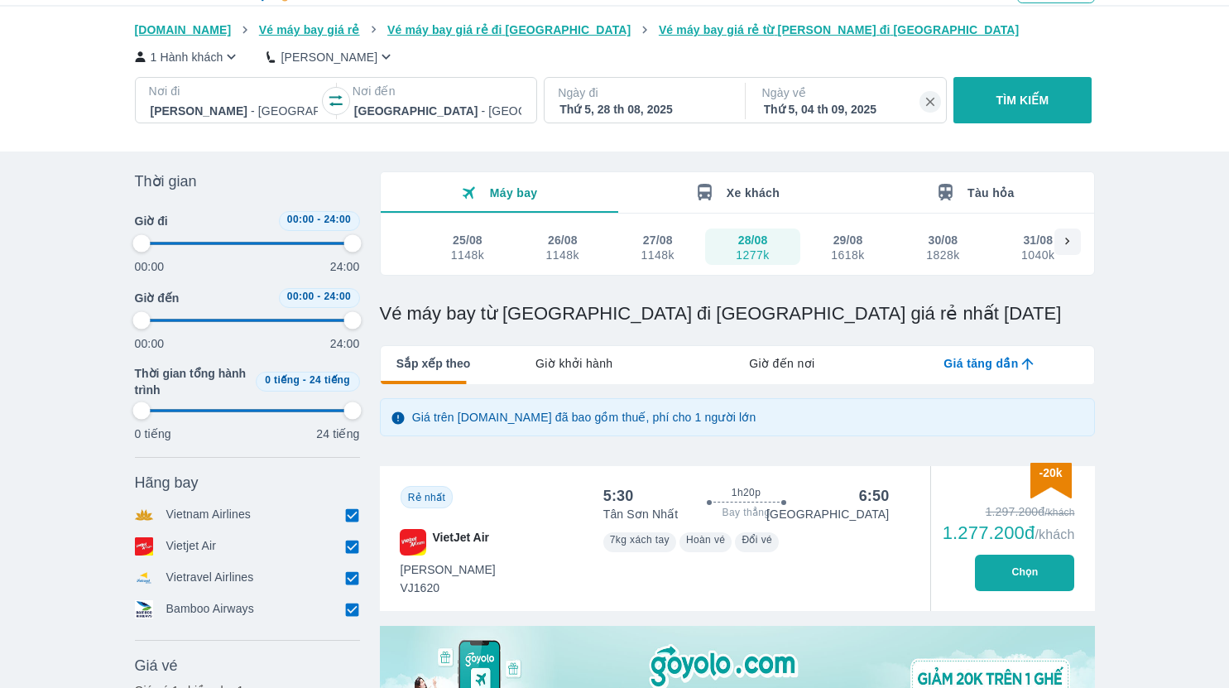
type input "97.9166666666667"
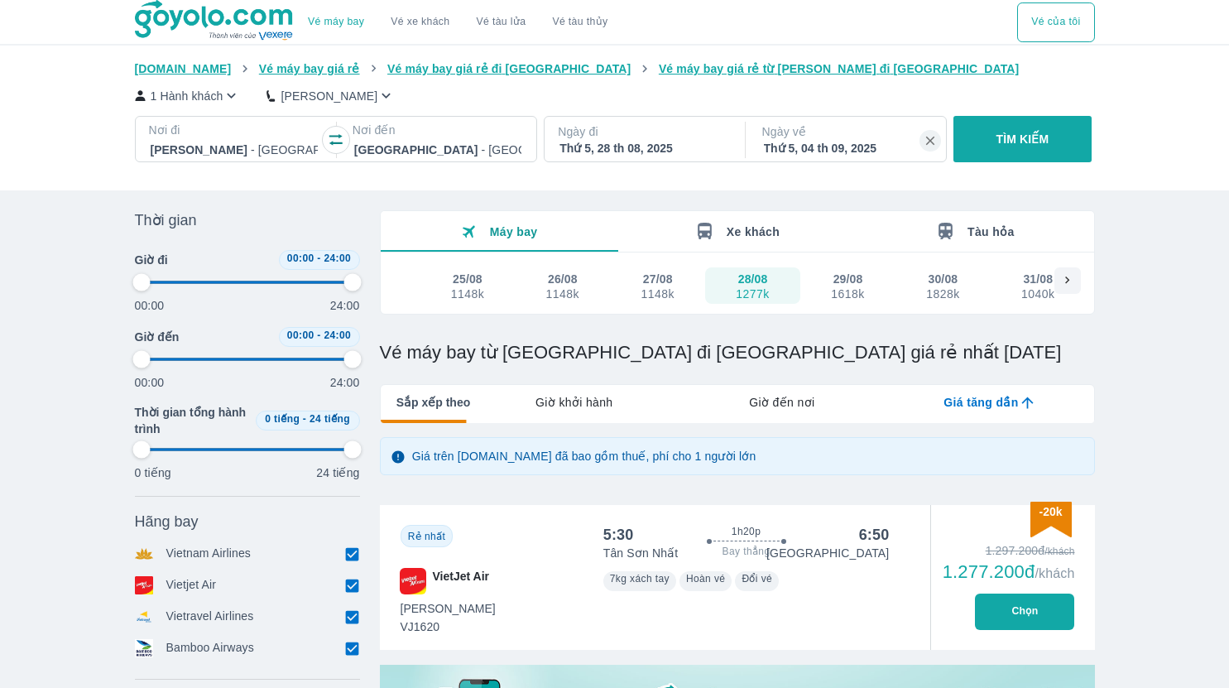
type input "97.9166666666667"
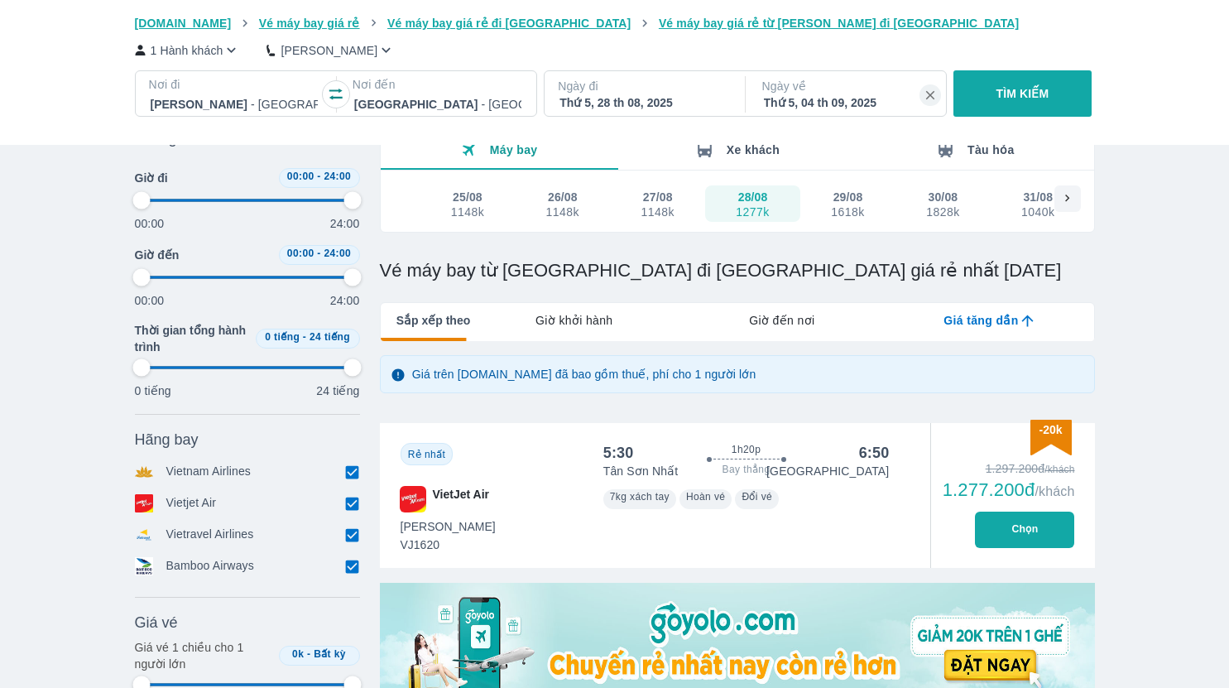
type input "97.9166666666667"
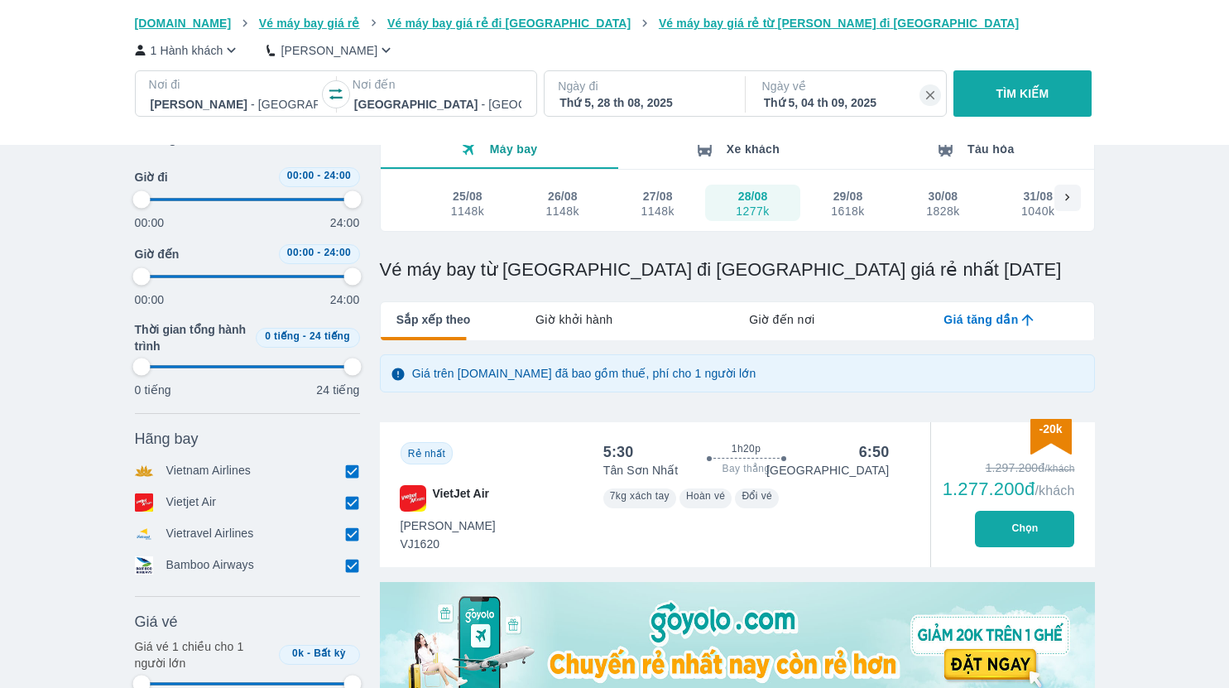
type input "97.9166666666667"
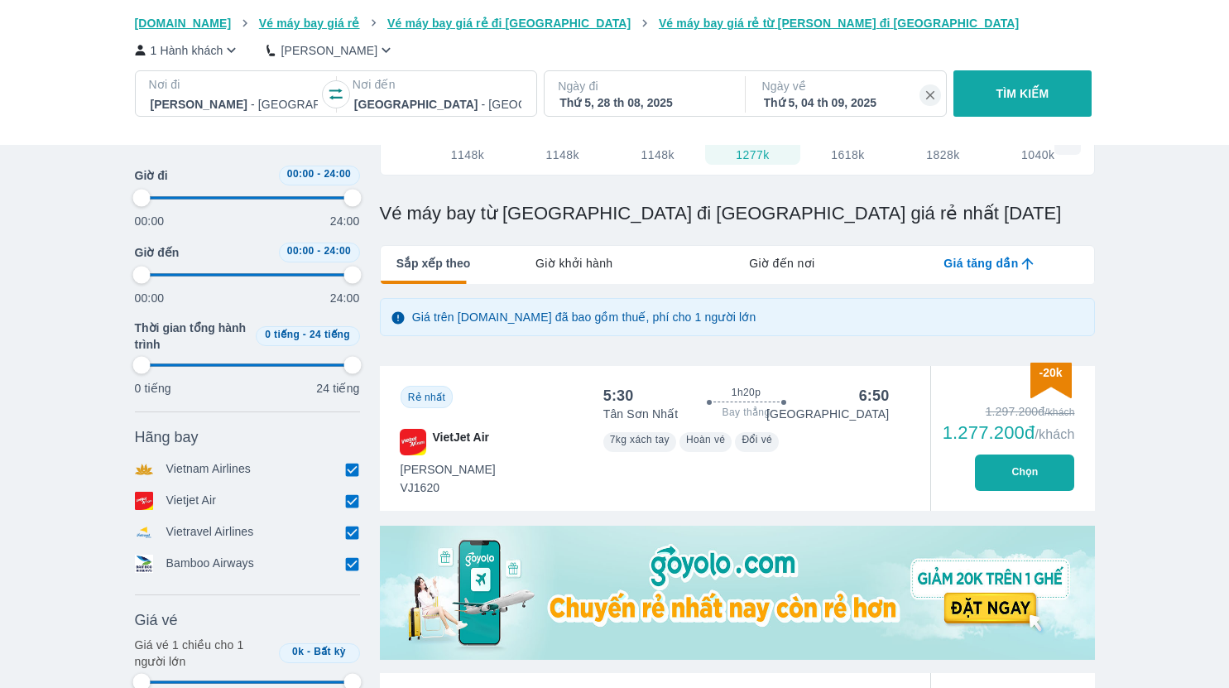
type input "97.9166666666667"
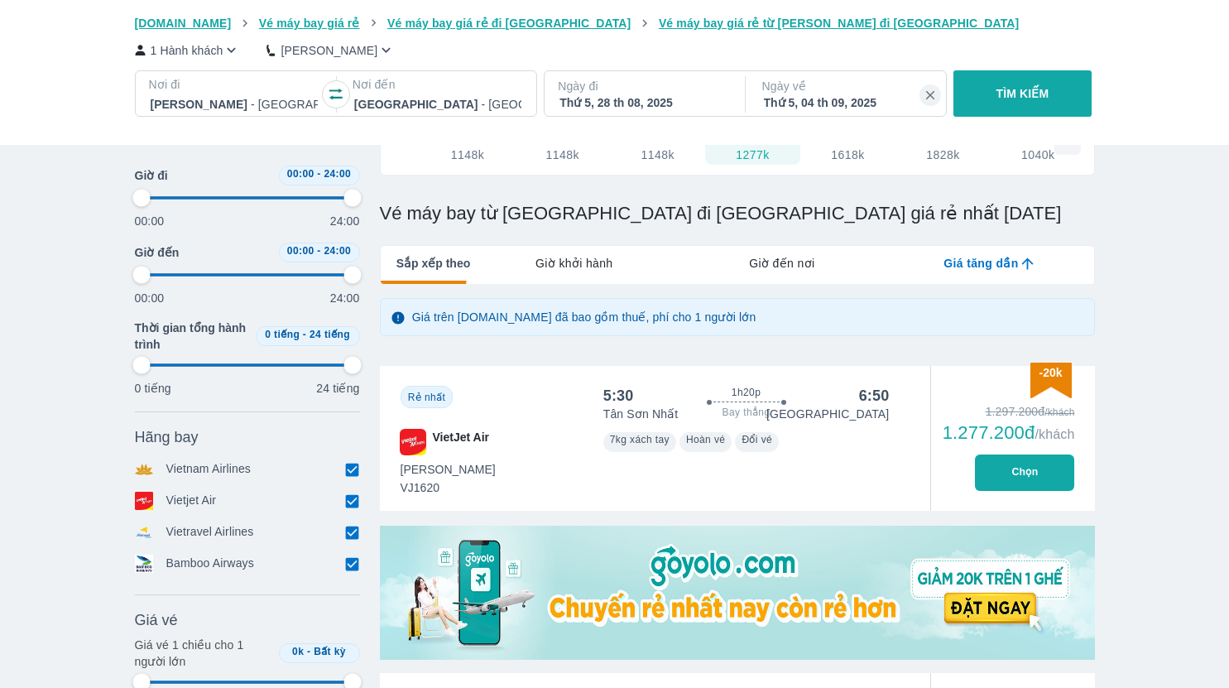
type input "97.9166666666667"
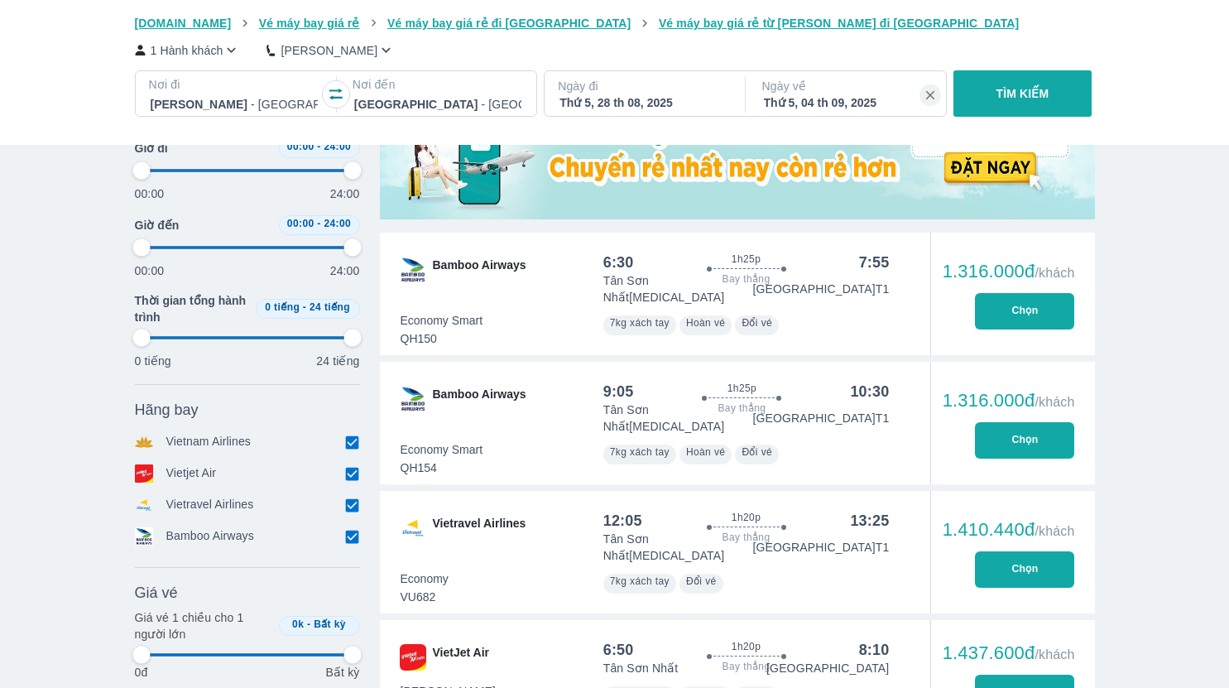
scroll to position [827, 0]
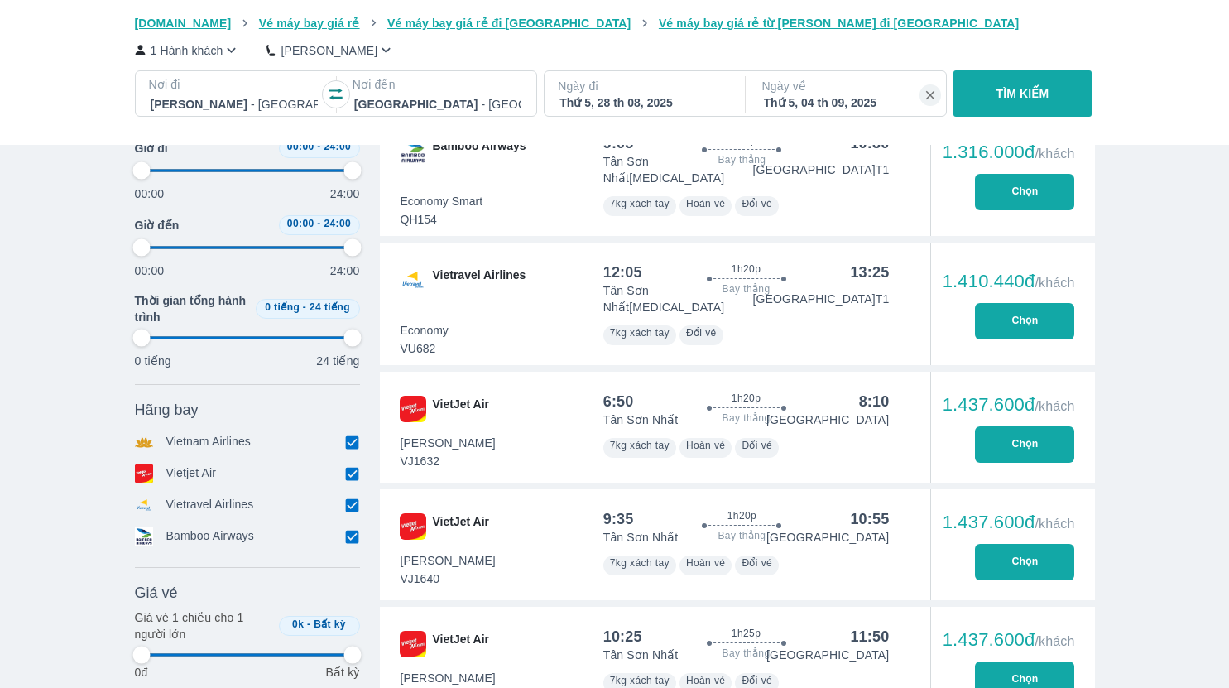
type input "97.9166666666667"
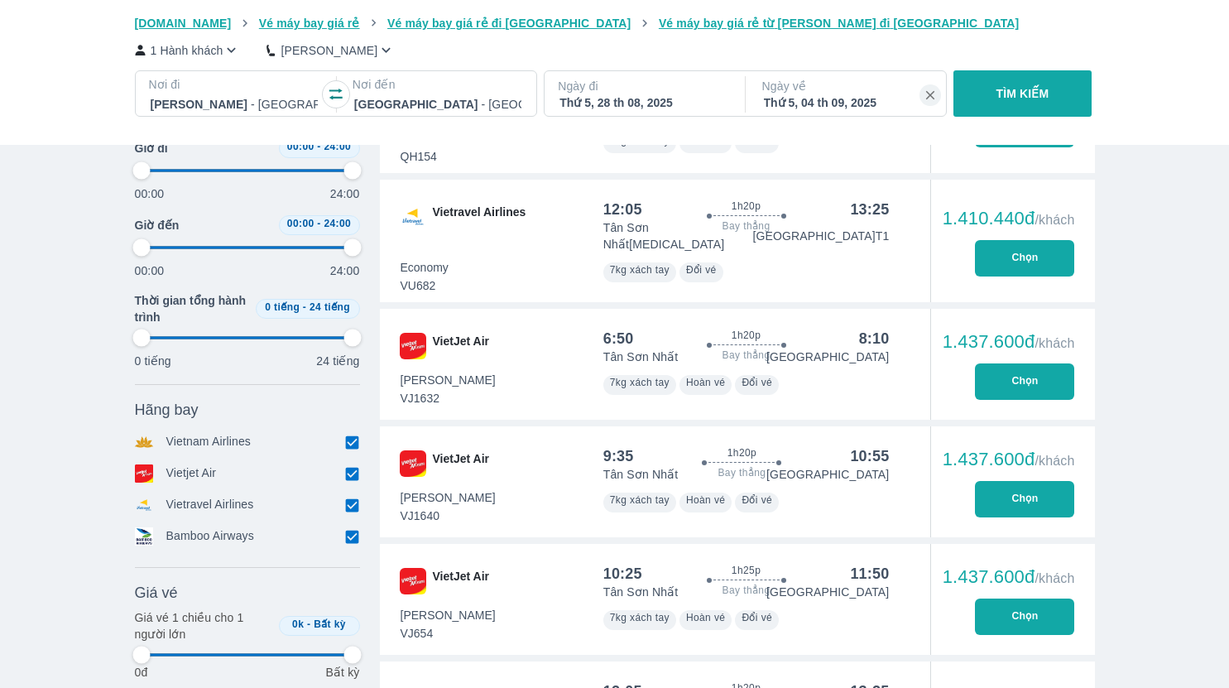
scroll to position [910, 0]
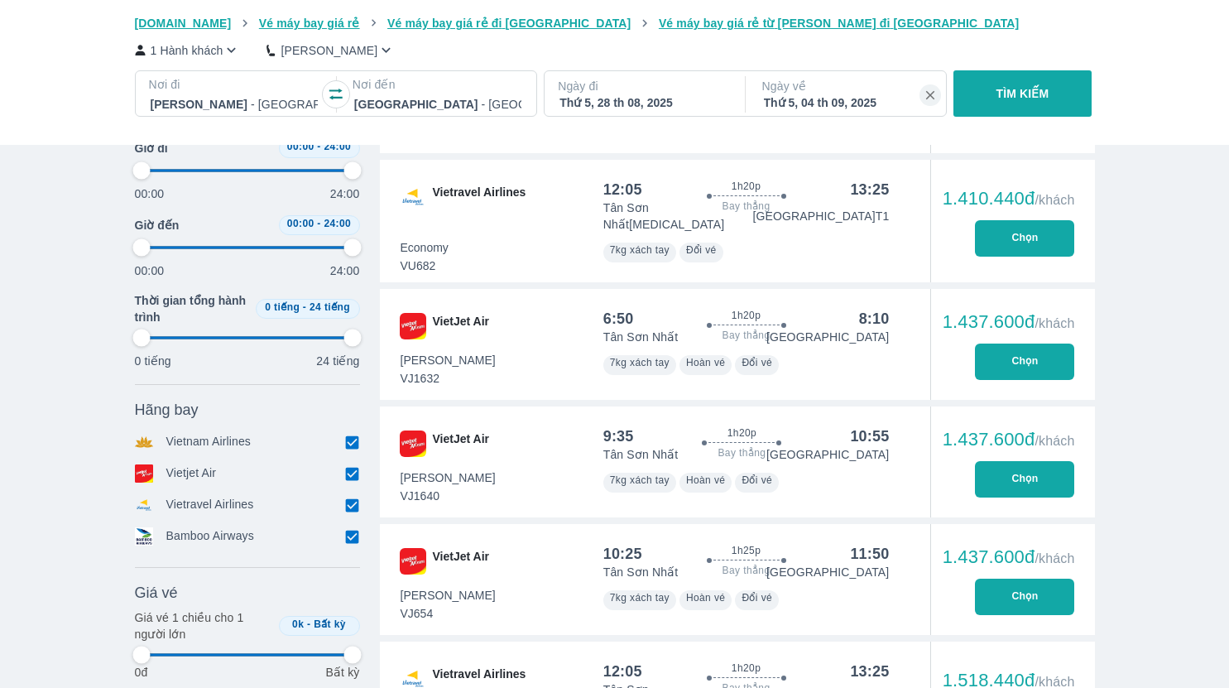
type input "97.9166666666667"
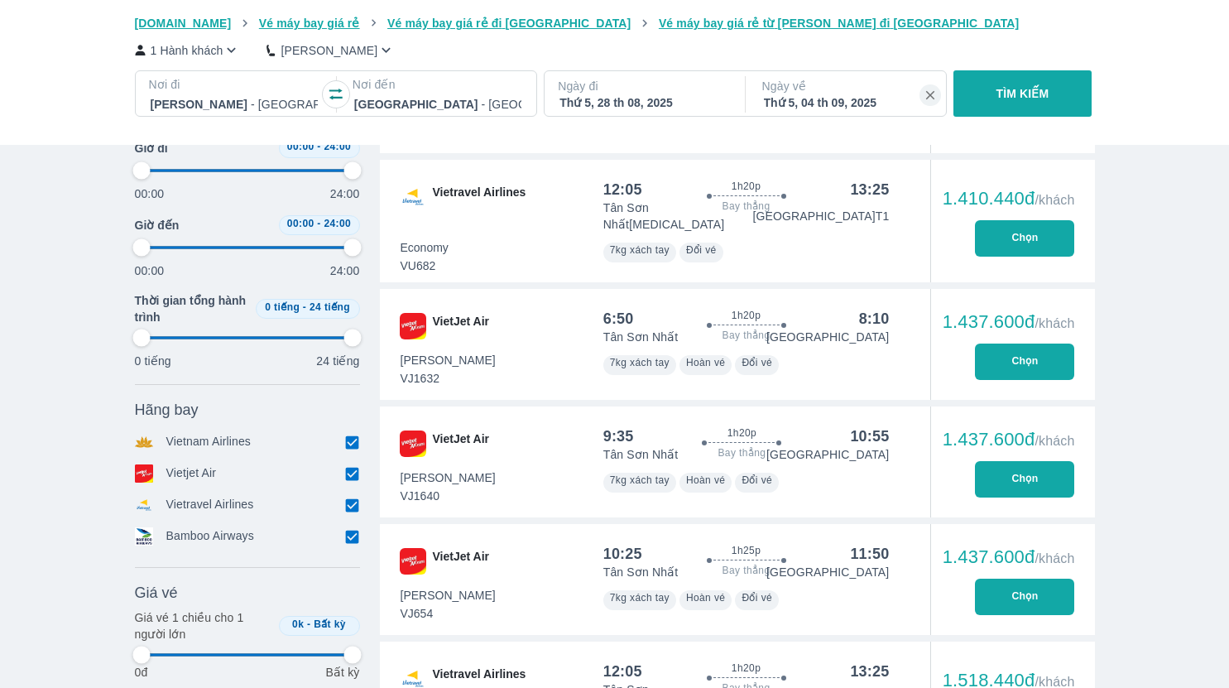
type input "97.9166666666667"
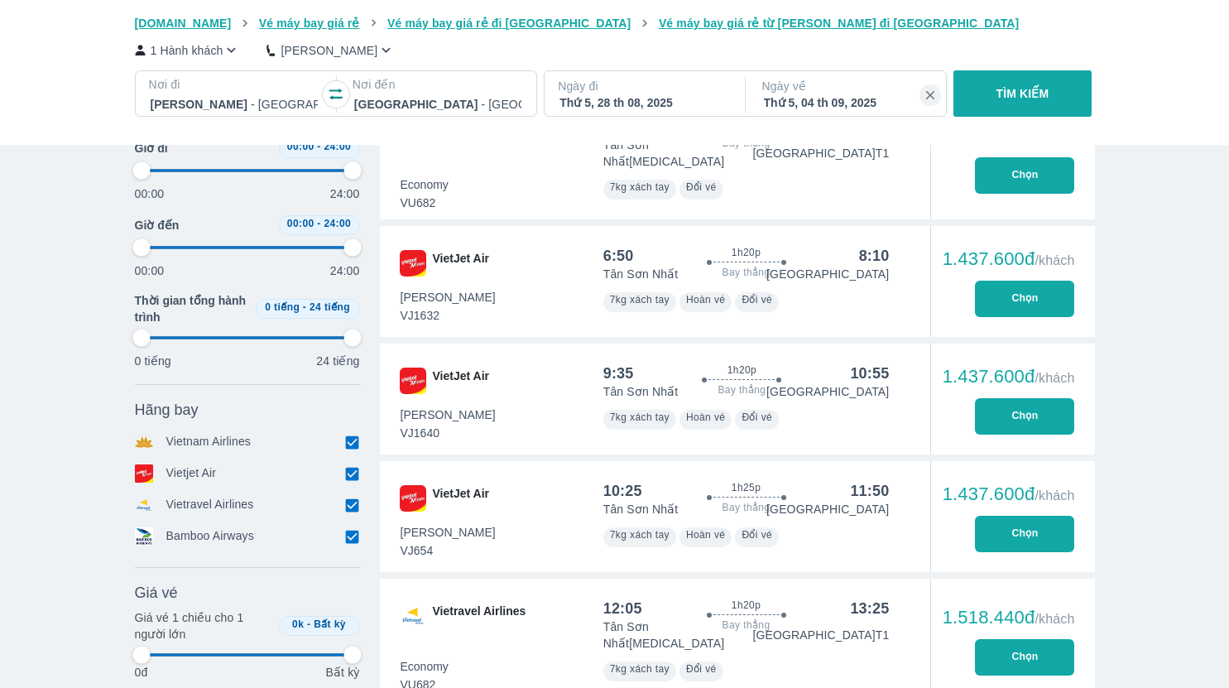
scroll to position [993, 0]
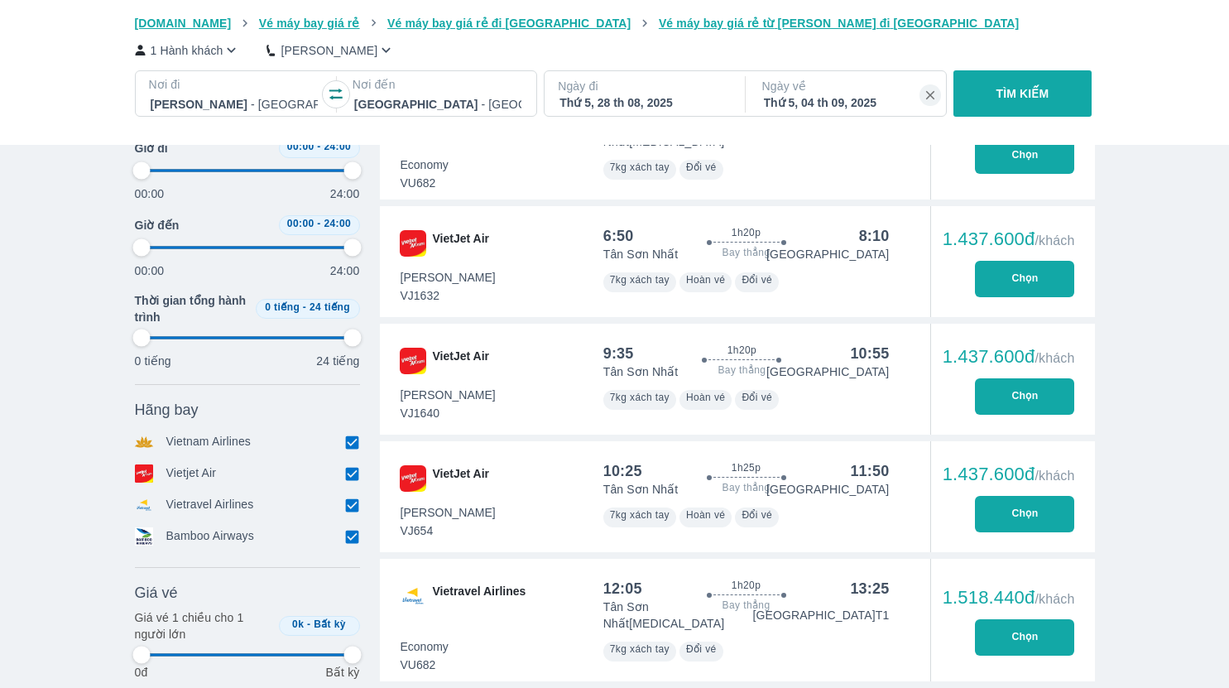
type input "97.9166666666667"
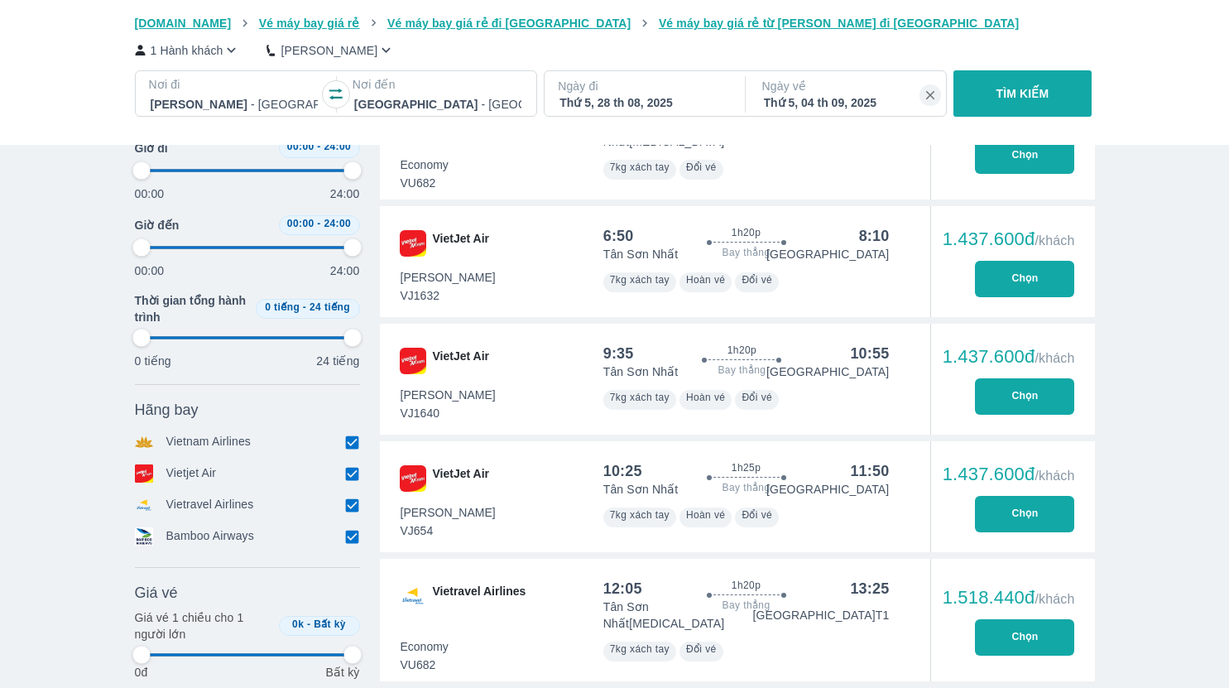
type input "97.9166666666667"
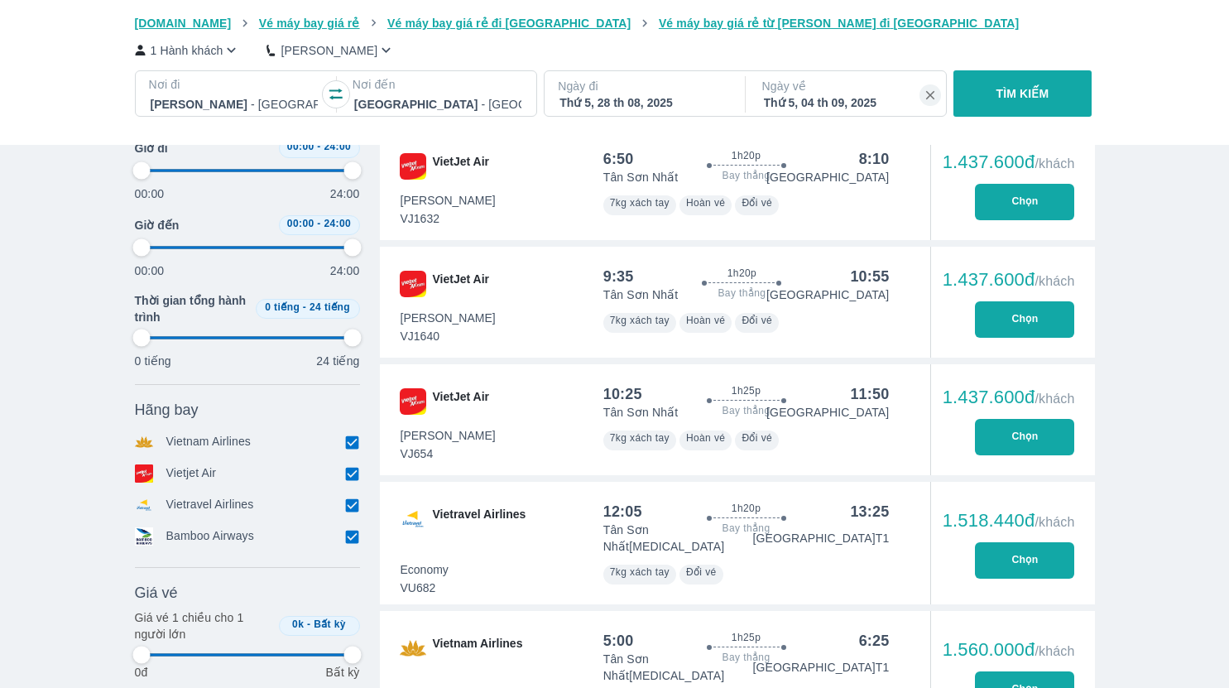
scroll to position [1158, 0]
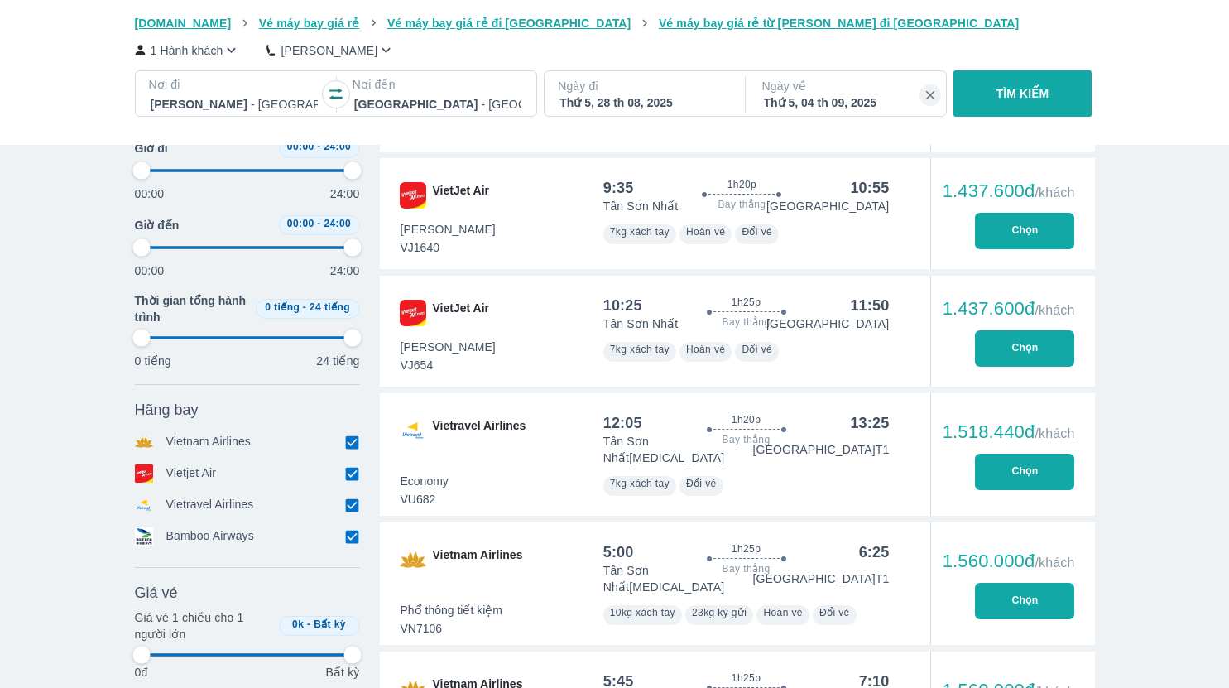
type input "97.9166666666667"
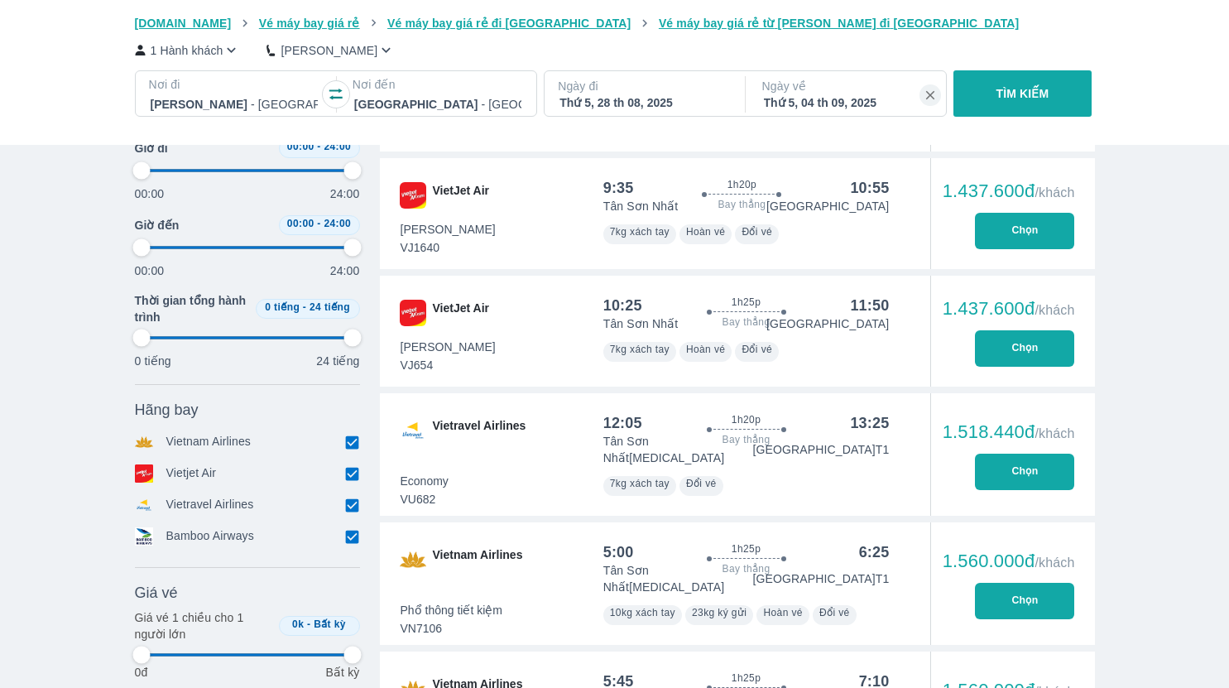
type input "97.9166666666667"
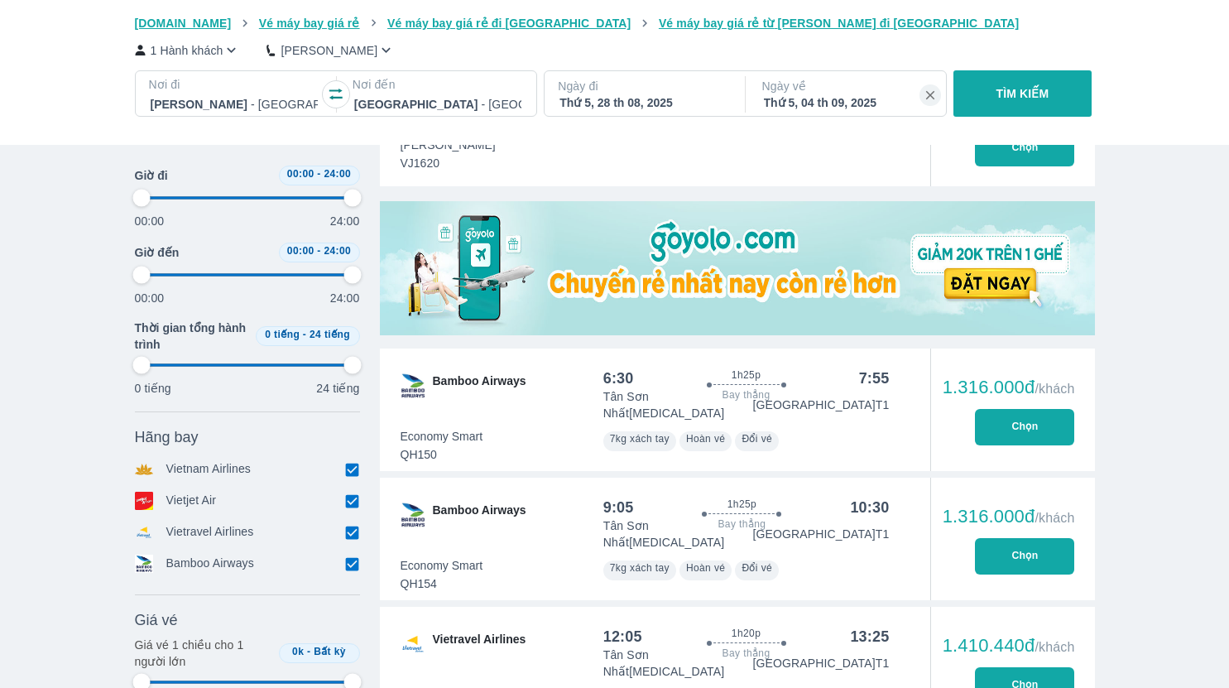
scroll to position [331, 0]
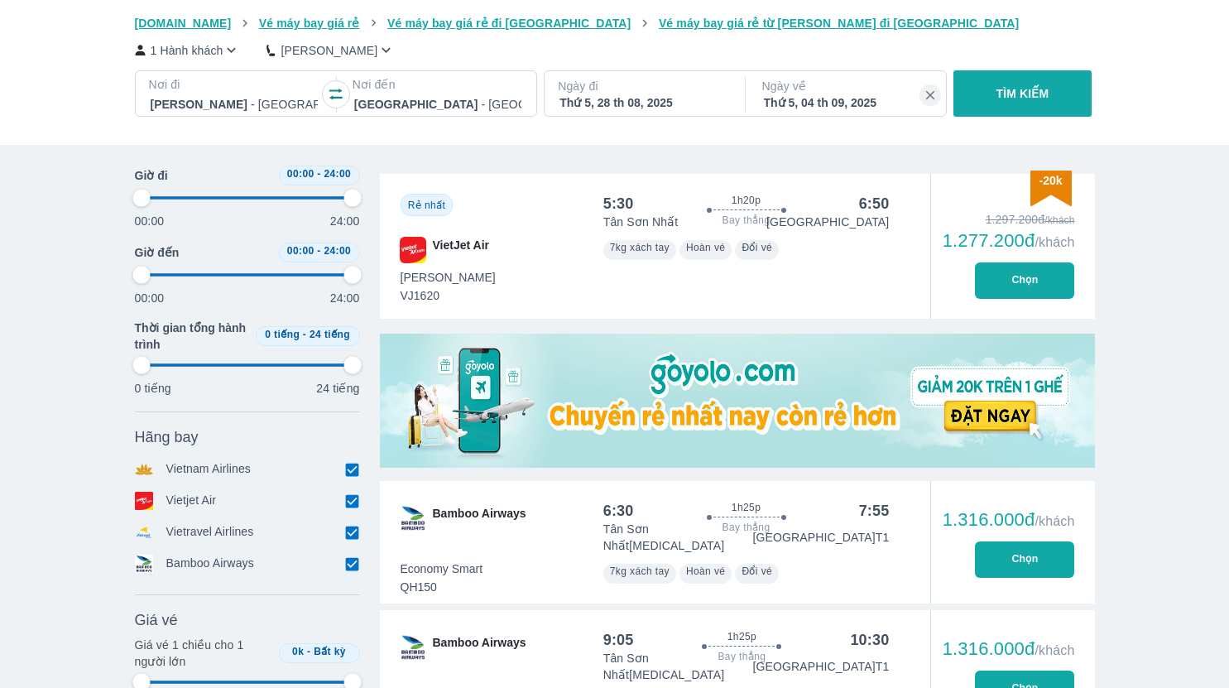
type input "97.9166666666667"
